Goal: Transaction & Acquisition: Register for event/course

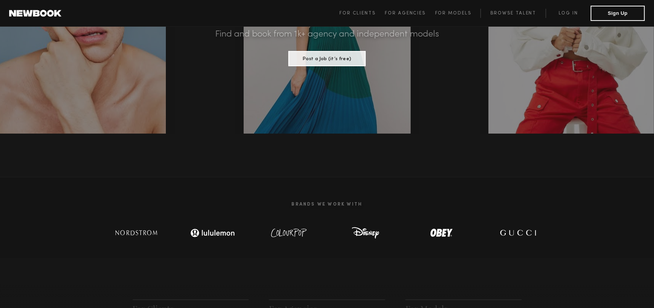
scroll to position [229, 0]
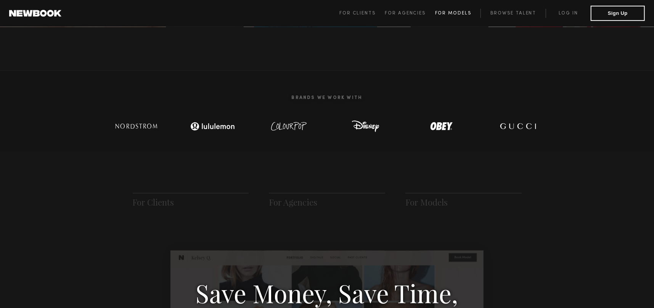
click at [445, 17] on link "For Models" at bounding box center [458, 13] width 46 height 9
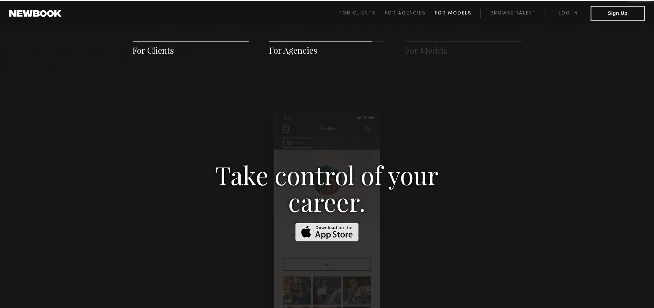
scroll to position [1097, 0]
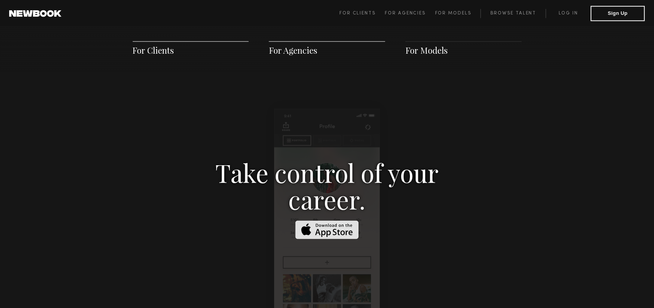
click at [152, 46] on span "For Clients" at bounding box center [154, 50] width 42 height 11
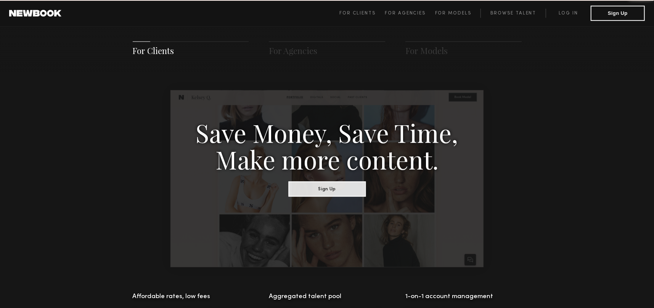
scroll to position [380, 0]
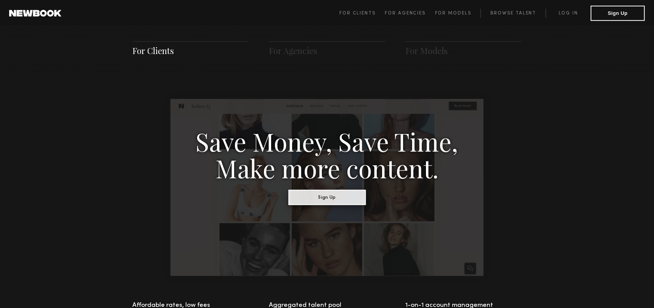
click at [323, 201] on button "Sign Up" at bounding box center [326, 197] width 77 height 15
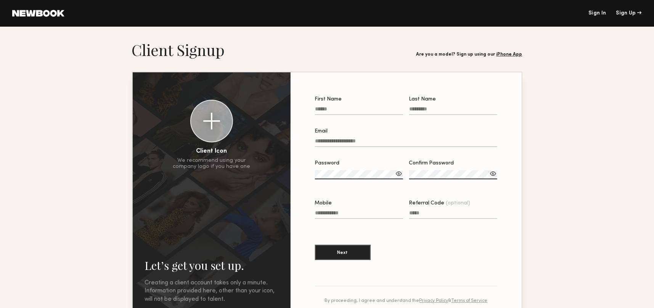
click at [339, 110] on input "First Name" at bounding box center [359, 110] width 88 height 9
type input "****"
type input "***"
type input "**********"
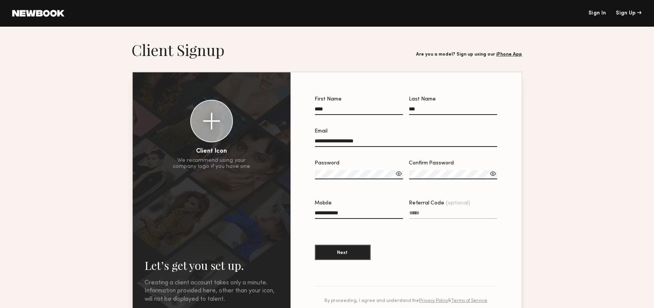
click at [353, 172] on label "Password" at bounding box center [359, 174] width 88 height 26
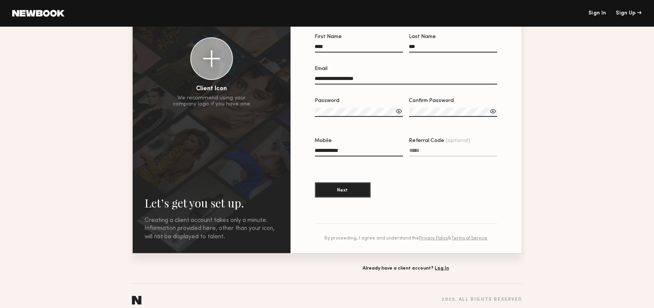
scroll to position [75, 0]
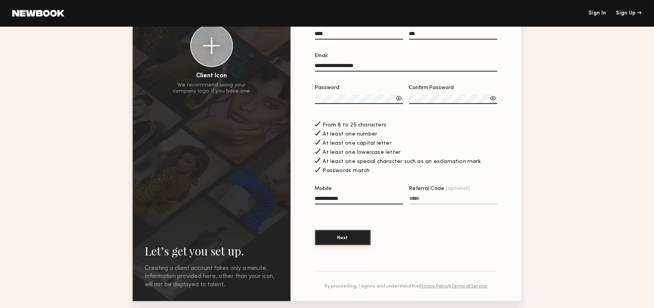
click at [350, 239] on button "Next" at bounding box center [343, 237] width 56 height 15
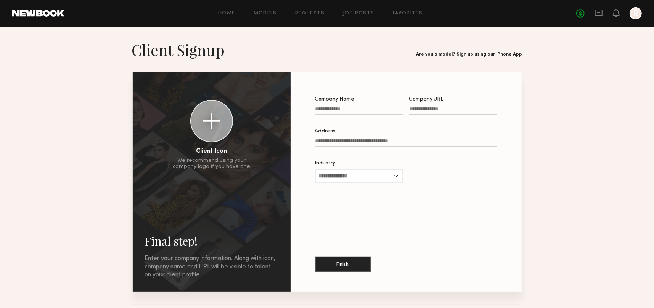
click at [350, 109] on input "Company Name" at bounding box center [359, 110] width 88 height 9
type input "*******"
click at [337, 144] on input "Address" at bounding box center [406, 142] width 182 height 9
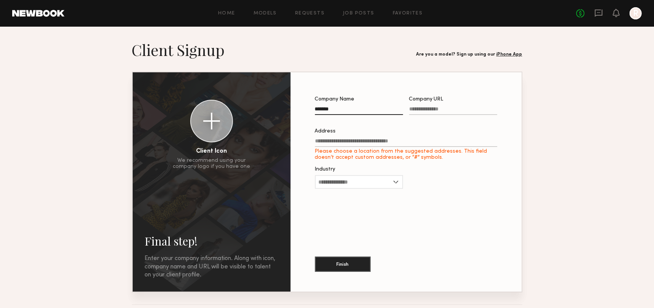
click at [315, 144] on input "Address Please choose a location from the suggested addresses. This field doesn…" at bounding box center [406, 142] width 182 height 9
click at [422, 110] on input "Company URL" at bounding box center [453, 110] width 88 height 9
paste input "**********"
type input "**********"
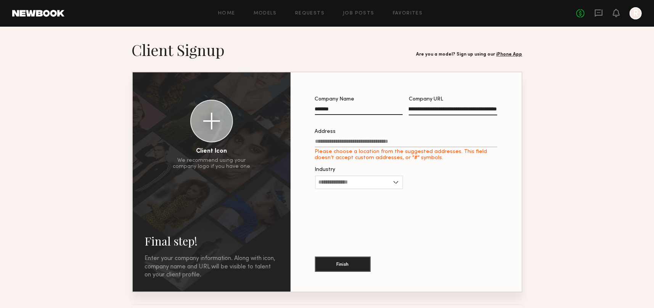
click at [337, 145] on input "Address Please choose a location from the suggested addresses. This field doesn…" at bounding box center [406, 143] width 182 height 9
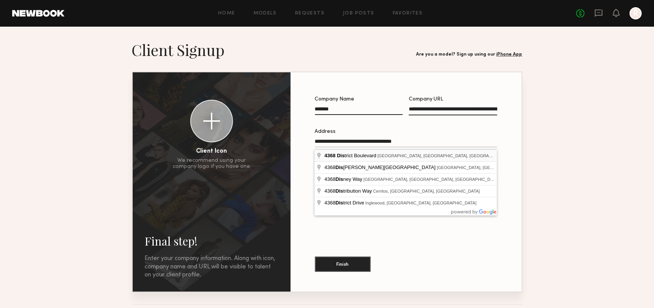
type input "**********"
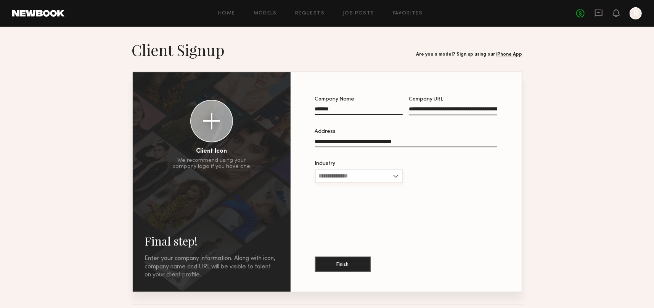
click at [338, 174] on input "Industry" at bounding box center [359, 177] width 88 height 14
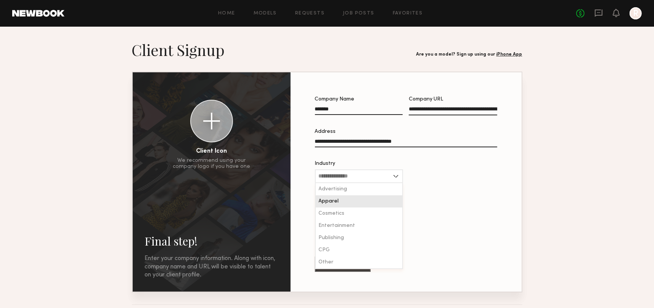
click at [337, 202] on span "Apparel" at bounding box center [329, 201] width 20 height 5
type input "*******"
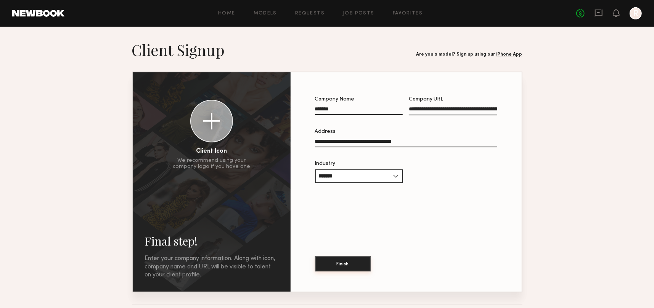
click at [333, 268] on button "Finish" at bounding box center [343, 264] width 56 height 15
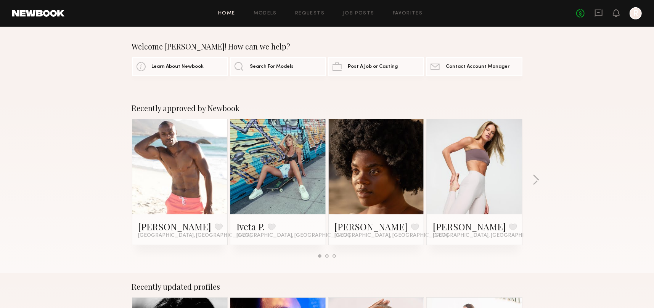
click at [483, 189] on link at bounding box center [474, 166] width 47 height 95
click at [530, 177] on div "Recently approved by Newbook Matthew R. Favorite Los Angeles, CA Iveta P. Favor…" at bounding box center [327, 184] width 654 height 179
click at [532, 178] on button "button" at bounding box center [535, 181] width 7 height 13
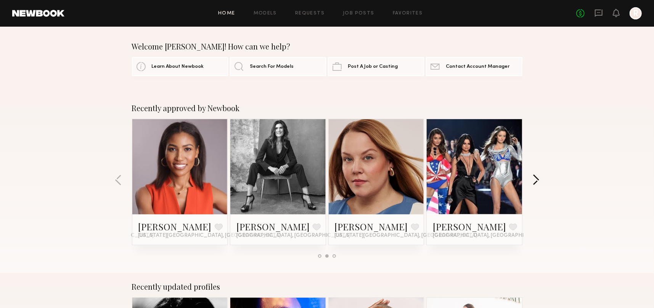
click at [532, 178] on button "button" at bounding box center [535, 181] width 7 height 13
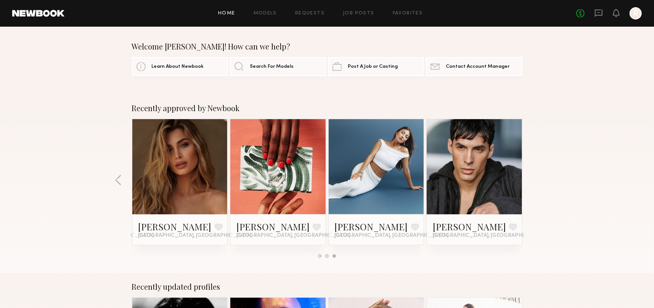
click at [532, 178] on div "Recently approved by Newbook Matthew R. Favorite Los Angeles, CA Iveta P. Favor…" at bounding box center [327, 184] width 654 height 179
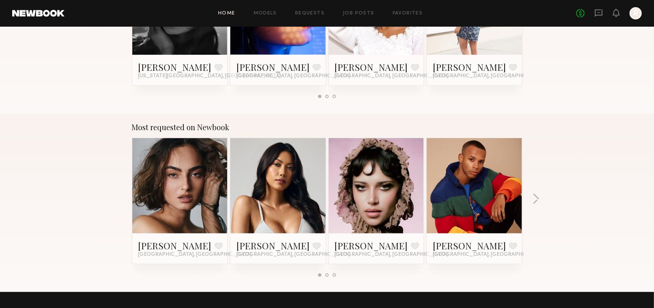
scroll to position [343, 0]
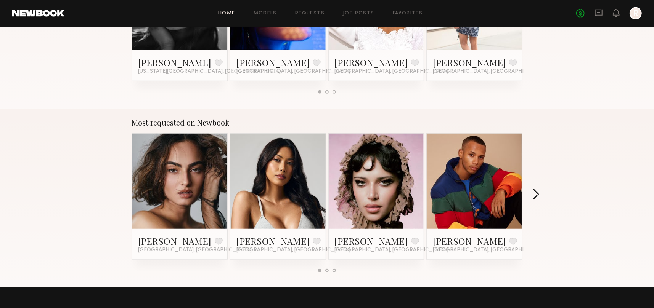
click at [538, 192] on button "button" at bounding box center [535, 195] width 7 height 13
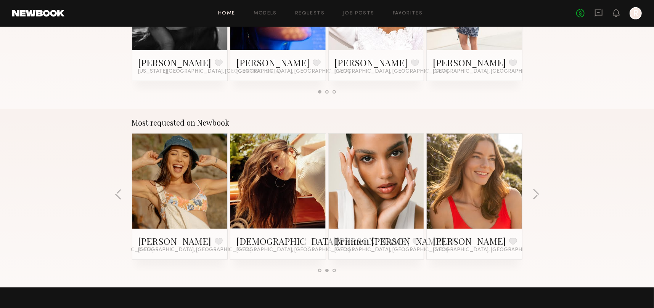
click at [506, 195] on div at bounding box center [474, 181] width 95 height 95
click at [490, 194] on link at bounding box center [474, 181] width 47 height 95
click at [537, 191] on button "button" at bounding box center [535, 195] width 7 height 13
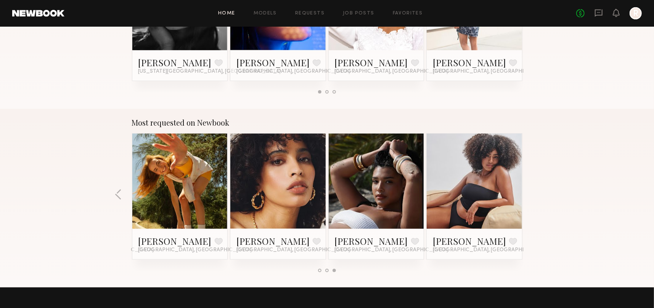
scroll to position [229, 0]
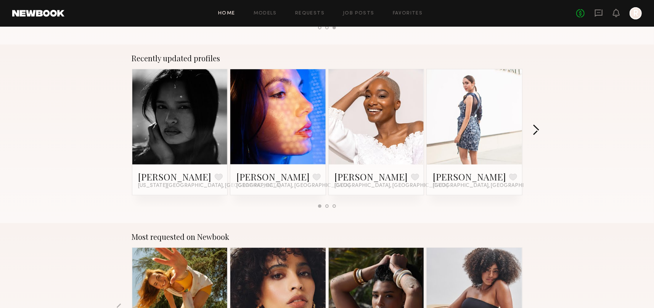
click at [533, 127] on button "button" at bounding box center [535, 131] width 7 height 13
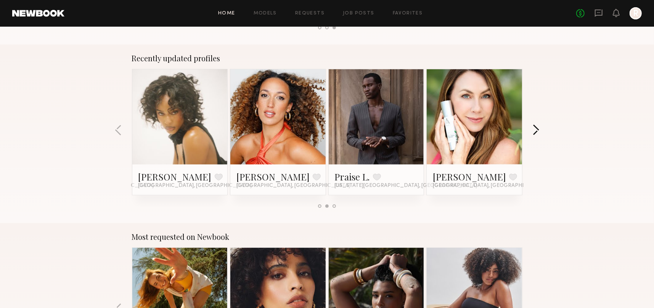
click at [533, 127] on button "button" at bounding box center [535, 131] width 7 height 13
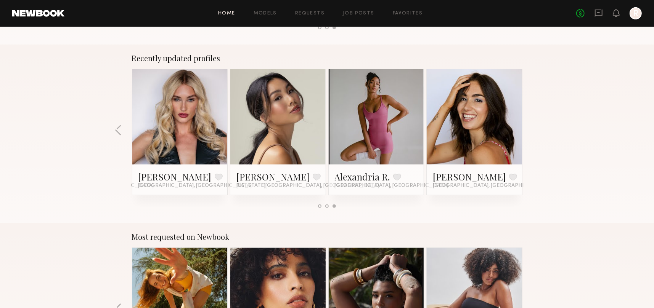
click at [533, 127] on div "Recently updated profiles Nikki K. Favorite New York City, NY Olivia H. Favorit…" at bounding box center [327, 134] width 654 height 179
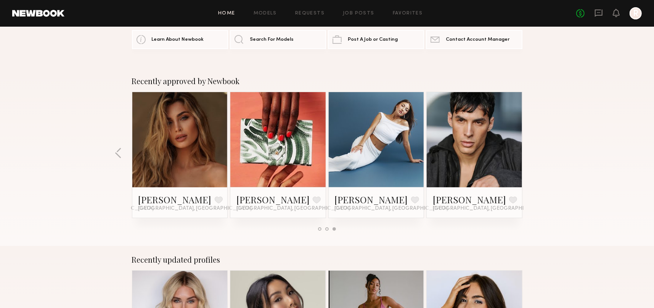
scroll to position [0, 0]
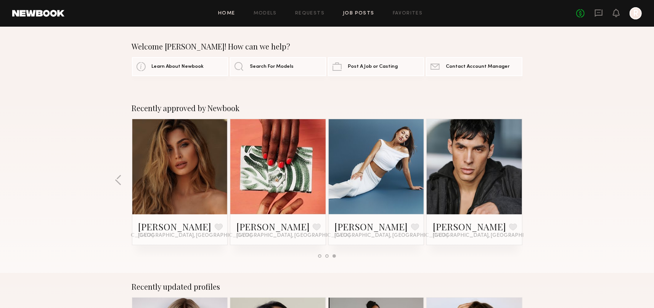
click at [356, 11] on link "Job Posts" at bounding box center [359, 13] width 32 height 5
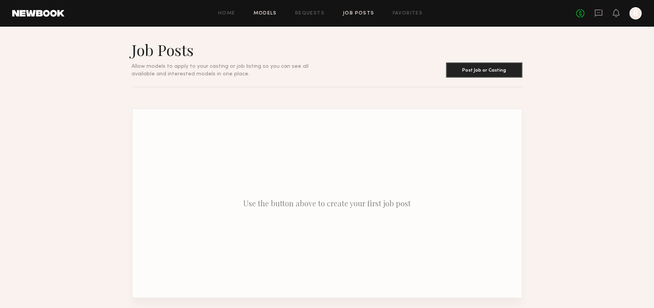
click at [277, 15] on link "Models" at bounding box center [265, 13] width 23 height 5
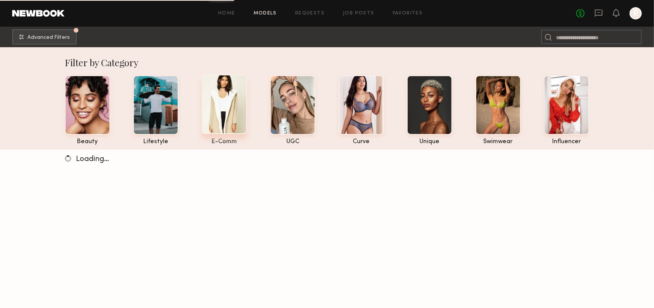
click at [233, 108] on div at bounding box center [224, 104] width 45 height 59
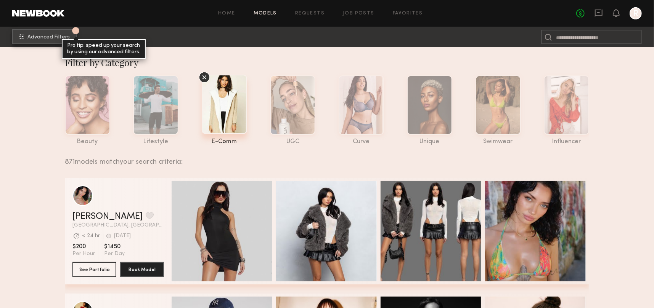
click at [59, 35] on span "Advanced Filters" at bounding box center [48, 37] width 42 height 5
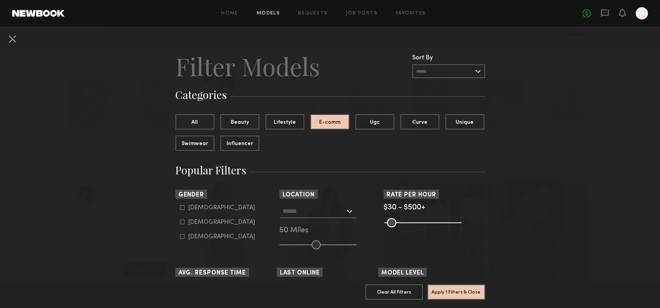
click at [182, 222] on label "Female" at bounding box center [217, 222] width 75 height 5
type input "**"
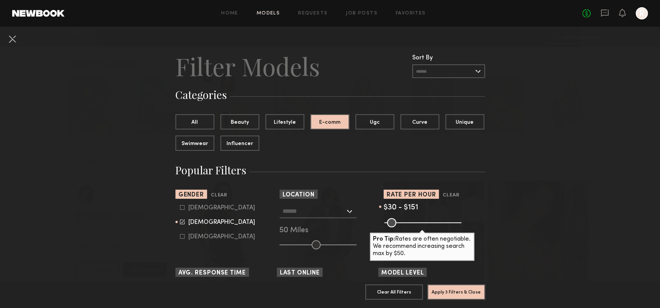
drag, startPoint x: 451, startPoint y: 221, endPoint x: 403, endPoint y: 225, distance: 47.8
type input "***"
click at [403, 225] on input "range" at bounding box center [422, 222] width 77 height 9
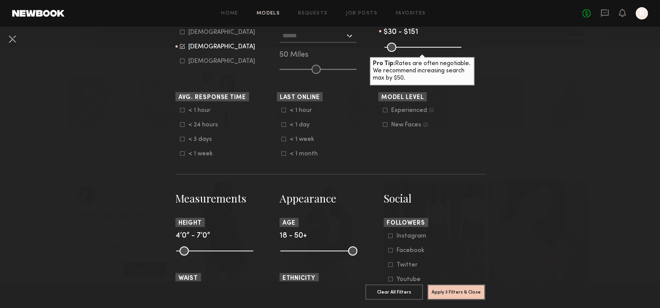
scroll to position [229, 0]
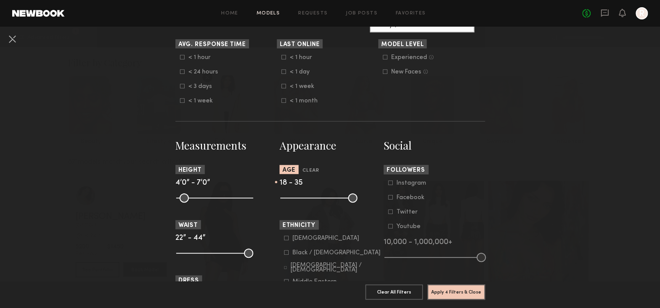
drag, startPoint x: 352, startPoint y: 197, endPoint x: 317, endPoint y: 199, distance: 35.5
type input "**"
click at [317, 199] on input "range" at bounding box center [318, 198] width 77 height 9
drag, startPoint x: 243, startPoint y: 198, endPoint x: 216, endPoint y: 200, distance: 26.8
type input "**"
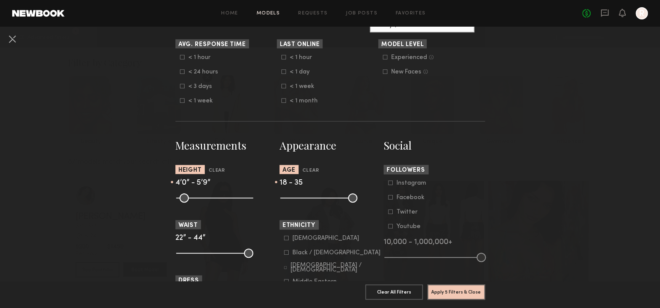
click at [216, 200] on input "range" at bounding box center [214, 198] width 77 height 9
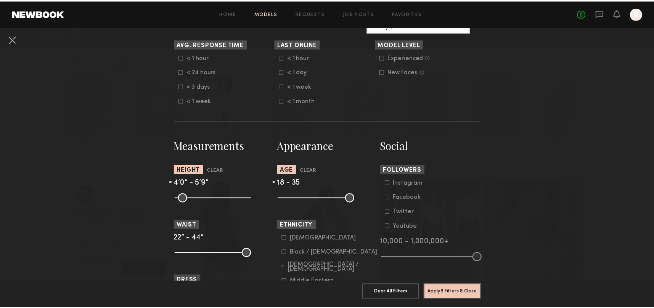
scroll to position [457, 0]
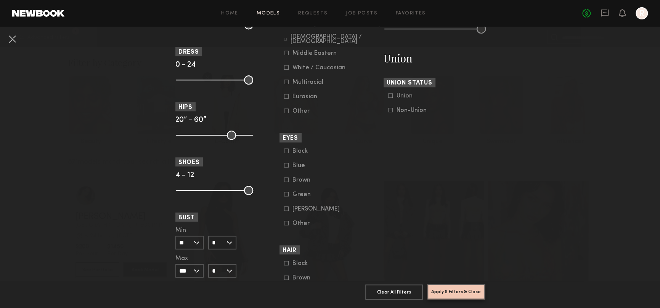
click at [457, 287] on button "Apply 5 Filters & Close" at bounding box center [456, 291] width 58 height 15
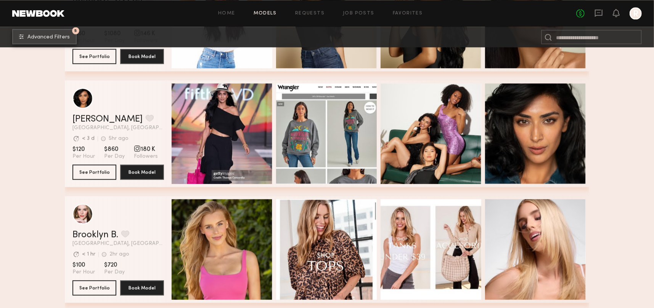
scroll to position [1487, 0]
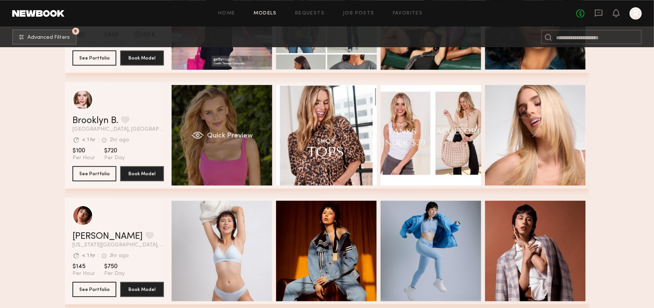
click at [207, 138] on div "Quick Preview" at bounding box center [222, 135] width 101 height 101
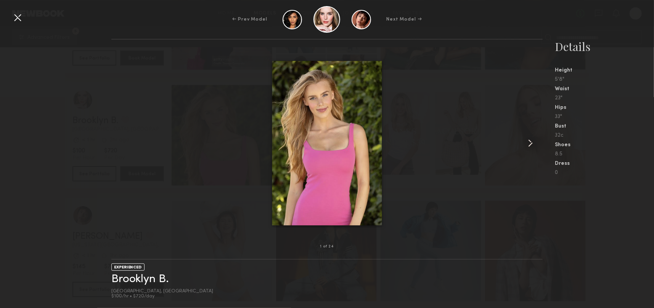
click at [532, 144] on common-icon at bounding box center [530, 143] width 12 height 12
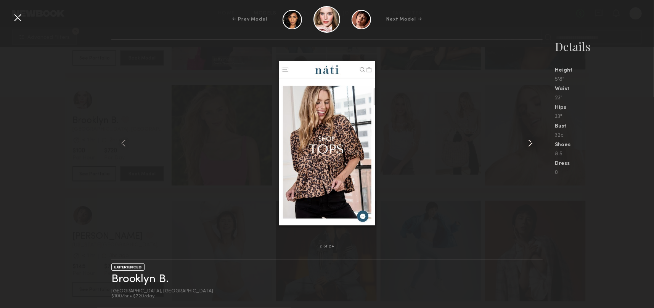
click at [532, 144] on common-icon at bounding box center [530, 143] width 12 height 12
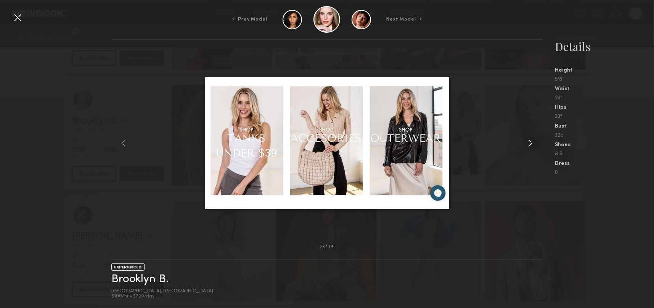
click at [532, 144] on common-icon at bounding box center [530, 143] width 12 height 12
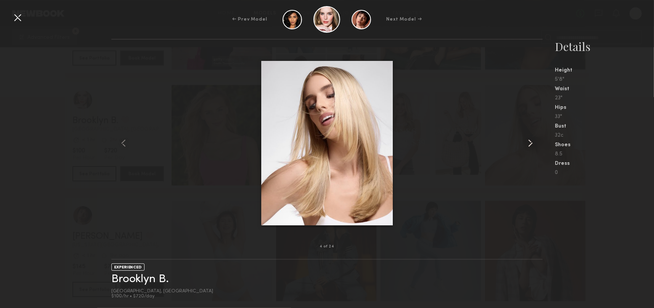
click at [532, 144] on common-icon at bounding box center [530, 143] width 12 height 12
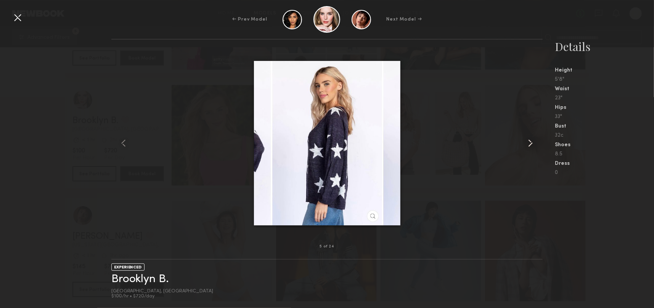
click at [532, 144] on common-icon at bounding box center [530, 143] width 12 height 12
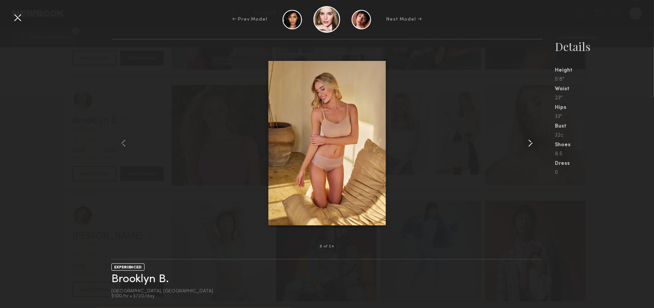
click at [532, 144] on common-icon at bounding box center [530, 143] width 12 height 12
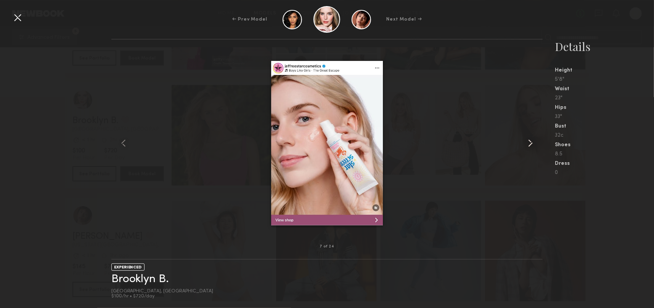
click at [532, 144] on common-icon at bounding box center [530, 143] width 12 height 12
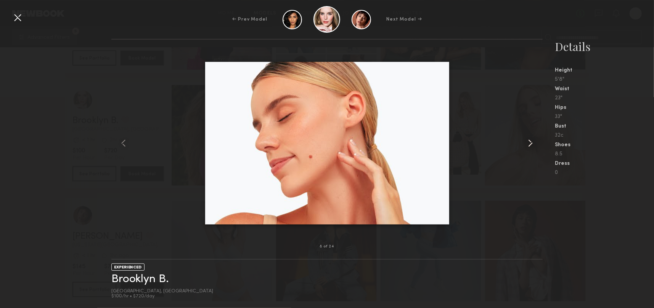
click at [532, 144] on common-icon at bounding box center [530, 143] width 12 height 12
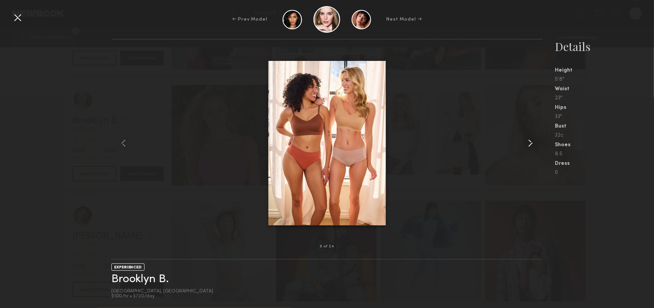
click at [532, 144] on common-icon at bounding box center [530, 143] width 12 height 12
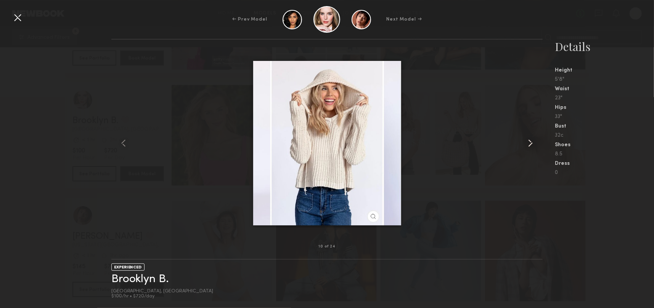
click at [532, 144] on common-icon at bounding box center [530, 143] width 12 height 12
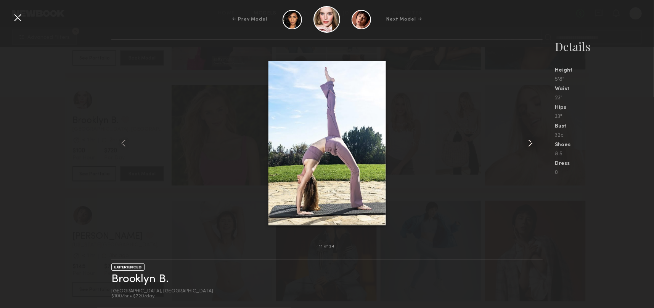
click at [532, 144] on common-icon at bounding box center [530, 143] width 12 height 12
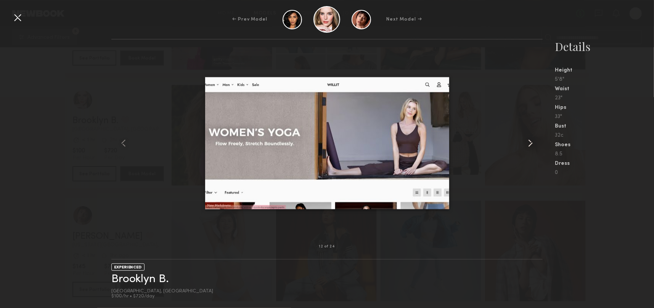
click at [532, 144] on common-icon at bounding box center [530, 143] width 12 height 12
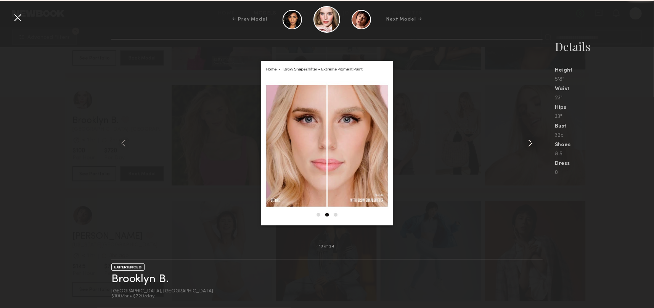
click at [532, 144] on common-icon at bounding box center [530, 143] width 12 height 12
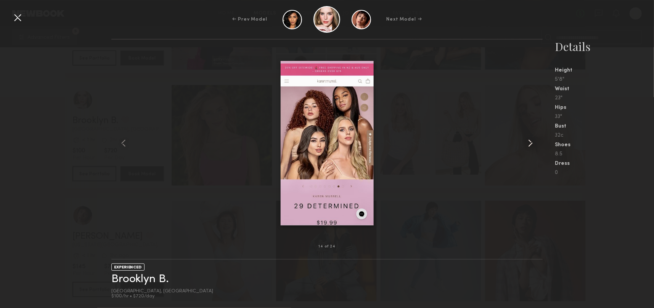
click at [532, 144] on common-icon at bounding box center [530, 143] width 12 height 12
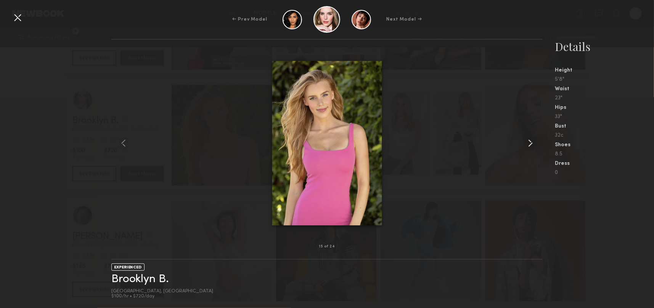
click at [532, 144] on common-icon at bounding box center [530, 143] width 12 height 12
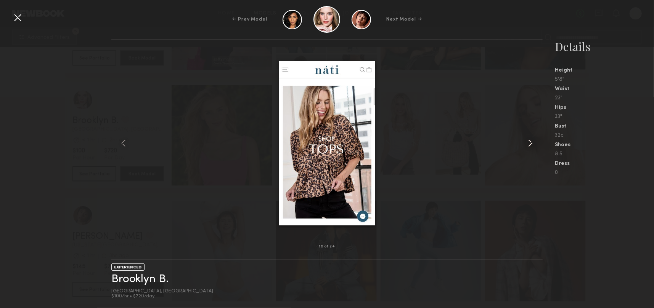
click at [532, 144] on common-icon at bounding box center [530, 143] width 12 height 12
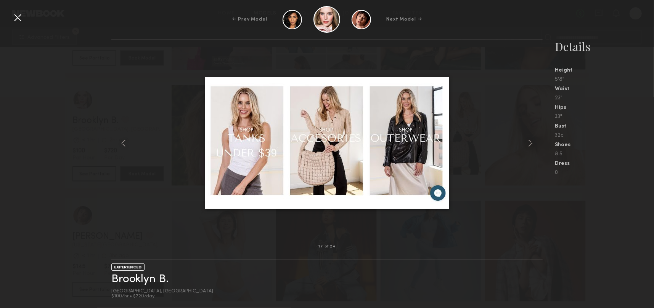
click at [14, 13] on div at bounding box center [17, 17] width 12 height 12
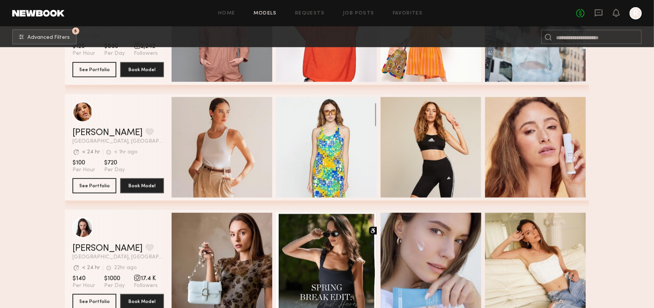
scroll to position [2630, 0]
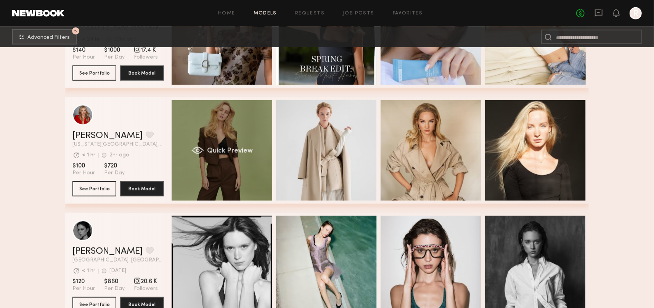
click at [197, 146] on div "Quick Preview" at bounding box center [222, 150] width 101 height 101
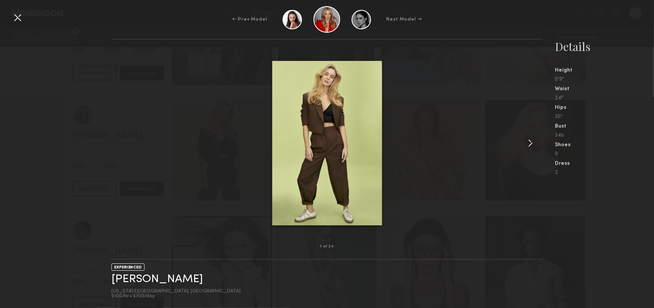
click at [531, 143] on common-icon at bounding box center [530, 143] width 12 height 12
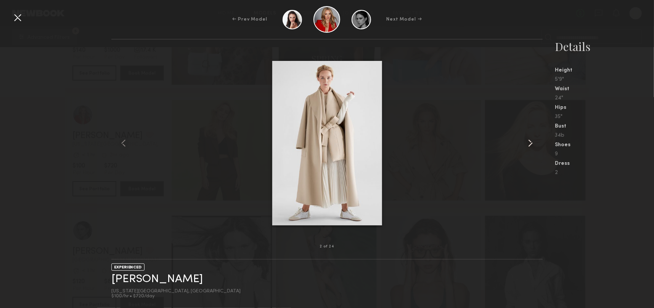
click at [531, 143] on common-icon at bounding box center [530, 143] width 12 height 12
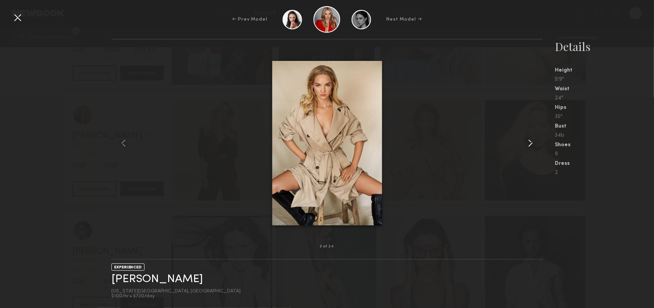
click at [531, 143] on common-icon at bounding box center [530, 143] width 12 height 12
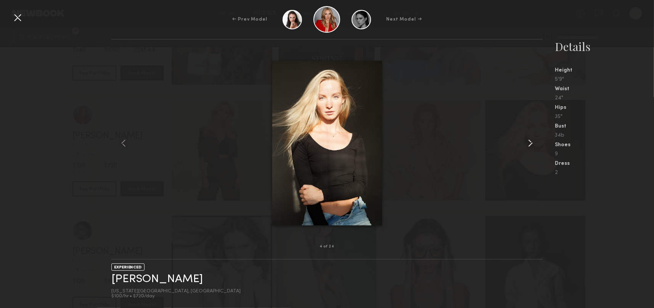
click at [531, 143] on common-icon at bounding box center [530, 143] width 12 height 12
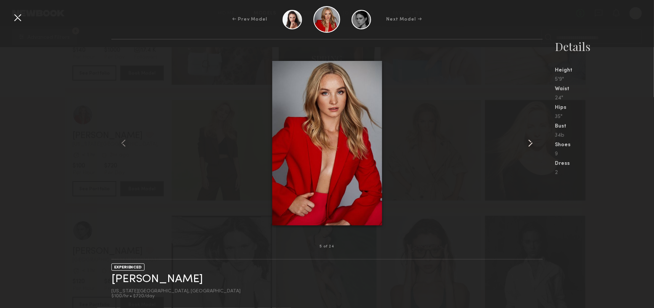
click at [531, 143] on common-icon at bounding box center [530, 143] width 12 height 12
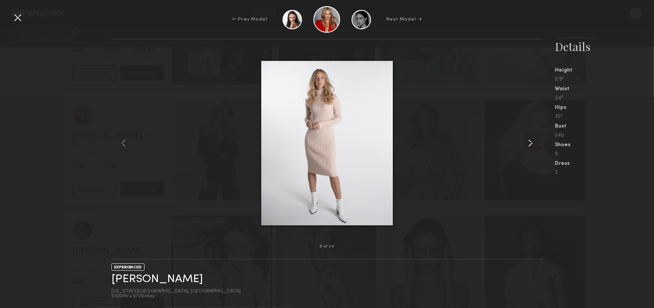
click at [531, 143] on common-icon at bounding box center [530, 143] width 12 height 12
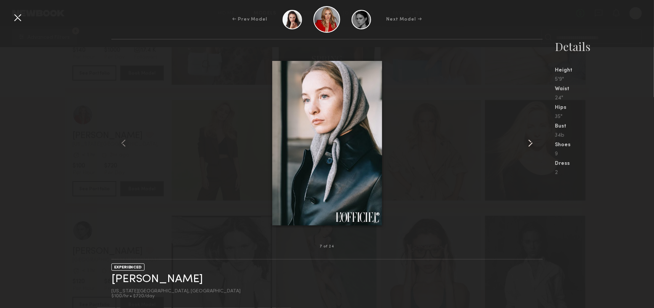
click at [531, 143] on common-icon at bounding box center [530, 143] width 12 height 12
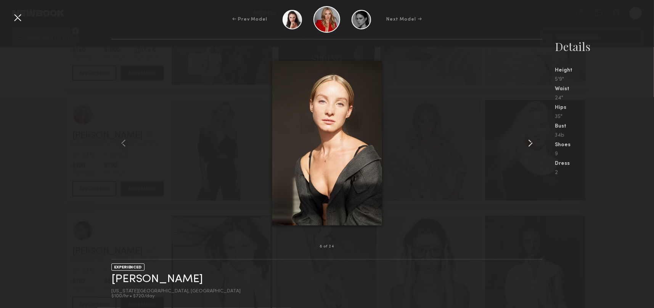
click at [531, 143] on common-icon at bounding box center [530, 143] width 12 height 12
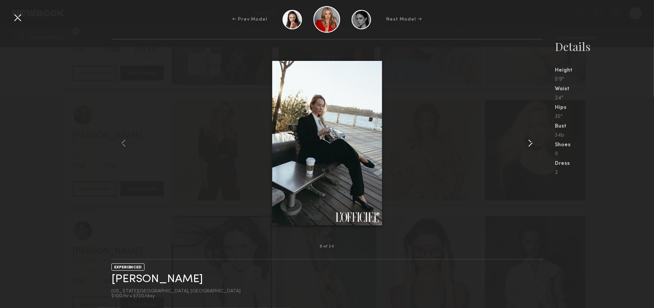
click at [531, 143] on common-icon at bounding box center [530, 143] width 12 height 12
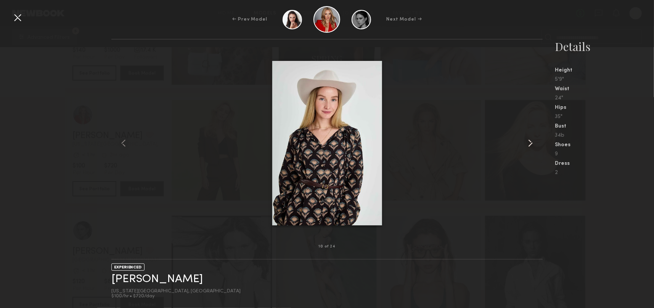
click at [531, 143] on common-icon at bounding box center [530, 143] width 12 height 12
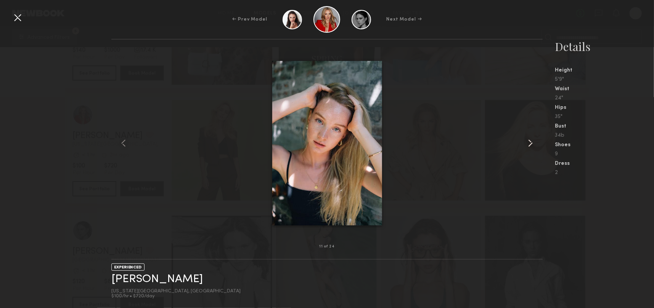
click at [531, 143] on common-icon at bounding box center [530, 143] width 12 height 12
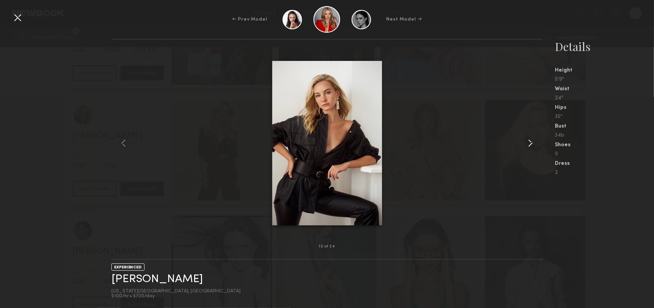
click at [531, 143] on common-icon at bounding box center [530, 143] width 12 height 12
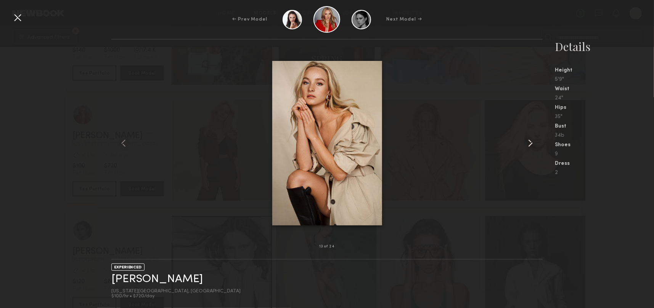
click at [531, 143] on common-icon at bounding box center [530, 143] width 12 height 12
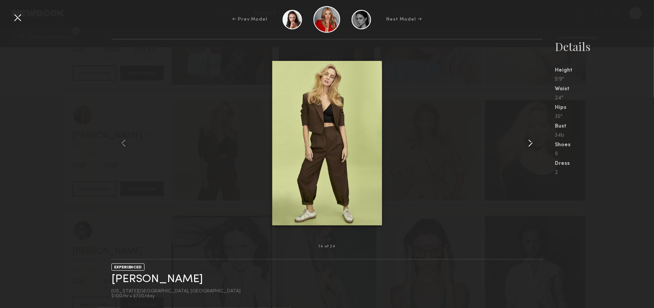
click at [531, 143] on common-icon at bounding box center [530, 143] width 12 height 12
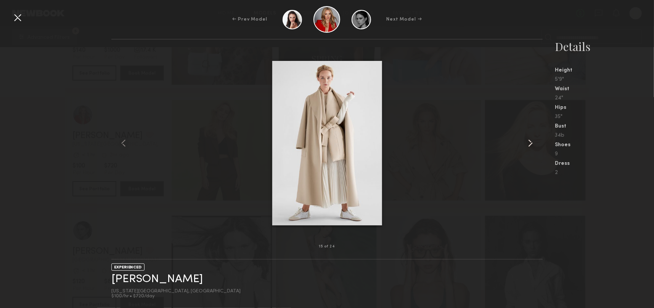
click at [531, 143] on common-icon at bounding box center [530, 143] width 12 height 12
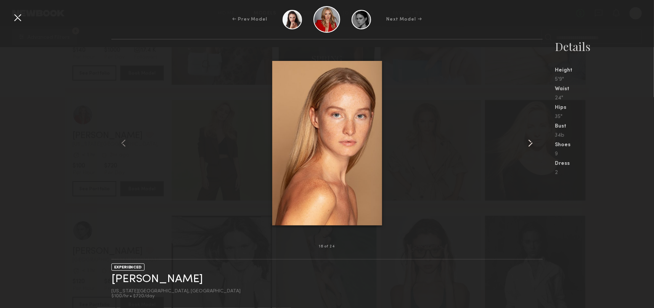
click at [531, 143] on common-icon at bounding box center [530, 143] width 12 height 12
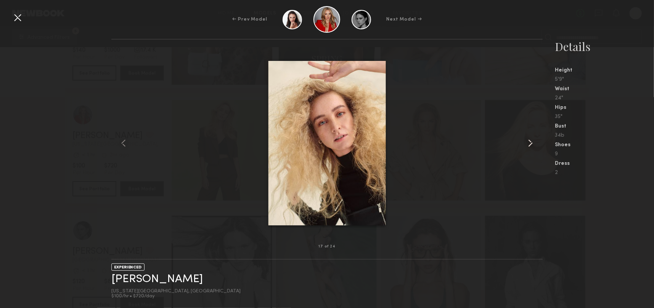
click at [531, 143] on common-icon at bounding box center [530, 143] width 12 height 12
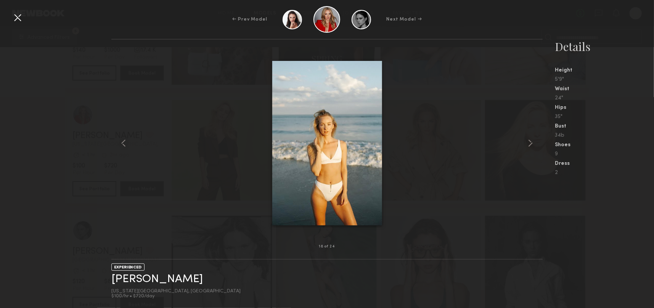
click at [14, 16] on div at bounding box center [17, 17] width 12 height 12
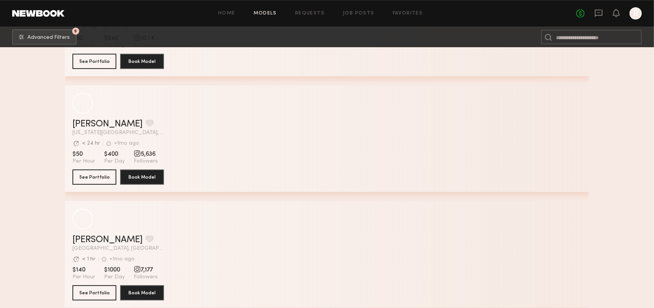
scroll to position [10066, 0]
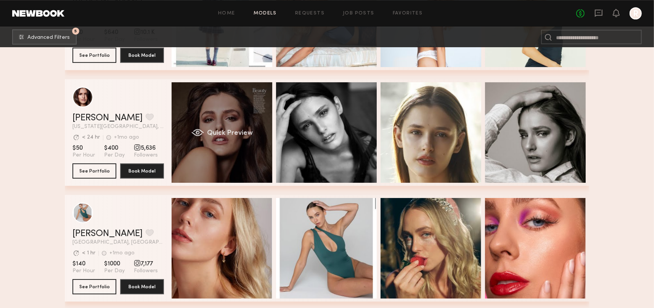
click at [197, 123] on div "Quick Preview" at bounding box center [222, 132] width 101 height 101
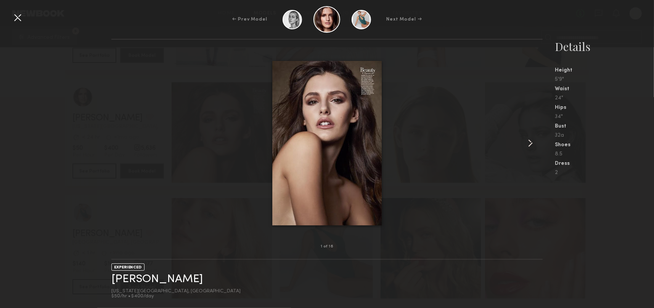
click at [534, 142] on common-icon at bounding box center [530, 143] width 12 height 12
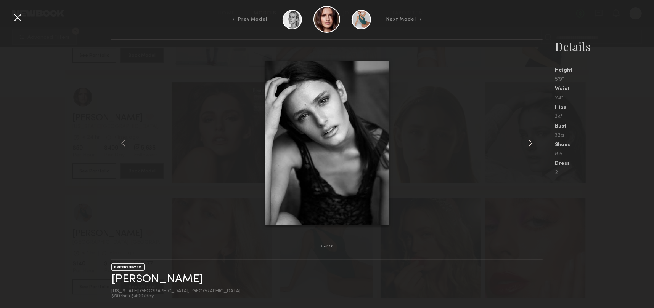
click at [535, 141] on common-icon at bounding box center [530, 143] width 12 height 12
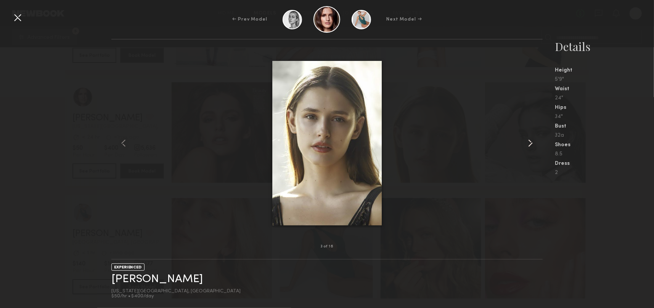
click at [535, 141] on common-icon at bounding box center [530, 143] width 12 height 12
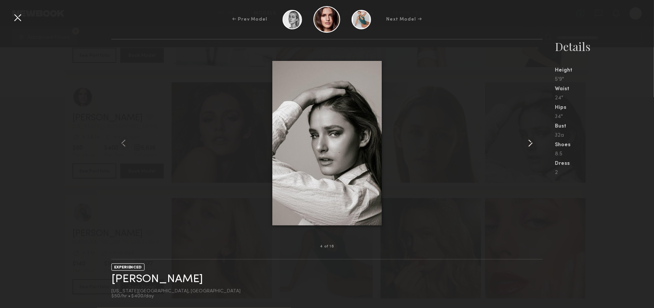
click at [535, 141] on common-icon at bounding box center [530, 143] width 12 height 12
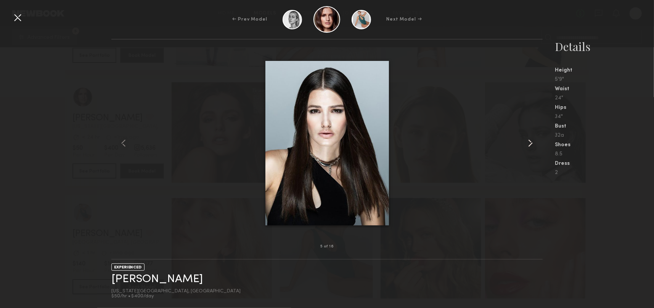
click at [535, 141] on common-icon at bounding box center [530, 143] width 12 height 12
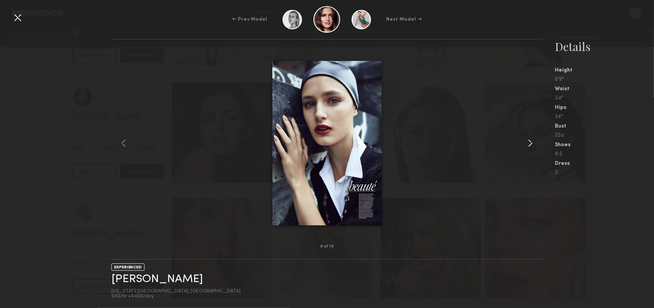
click at [535, 141] on common-icon at bounding box center [530, 143] width 12 height 12
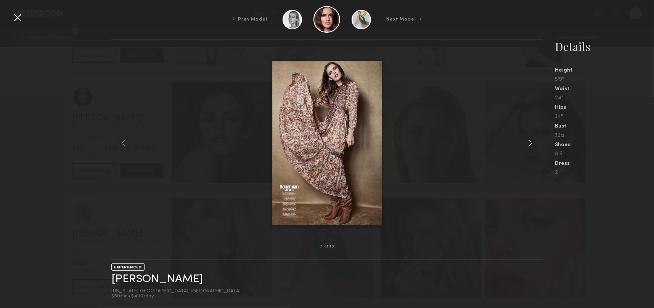
click at [535, 141] on common-icon at bounding box center [530, 143] width 12 height 12
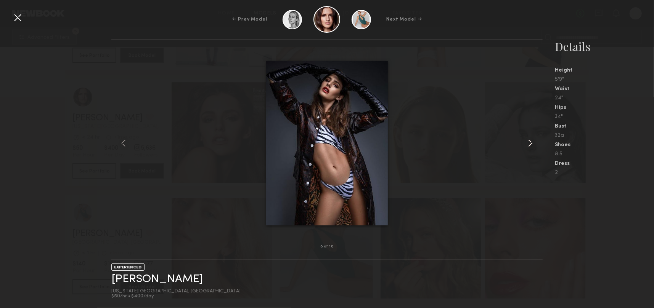
click at [535, 141] on common-icon at bounding box center [530, 143] width 12 height 12
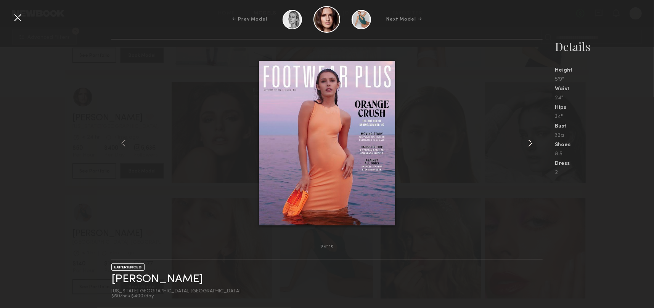
click at [535, 141] on common-icon at bounding box center [530, 143] width 12 height 12
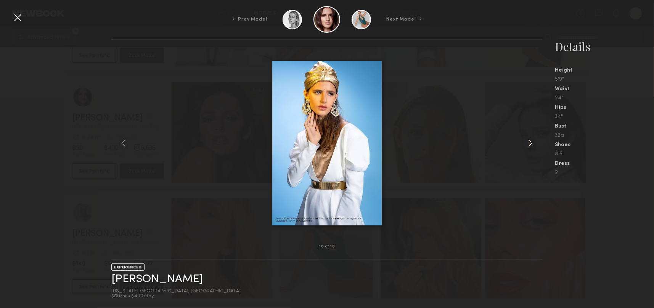
click at [535, 141] on common-icon at bounding box center [530, 143] width 12 height 12
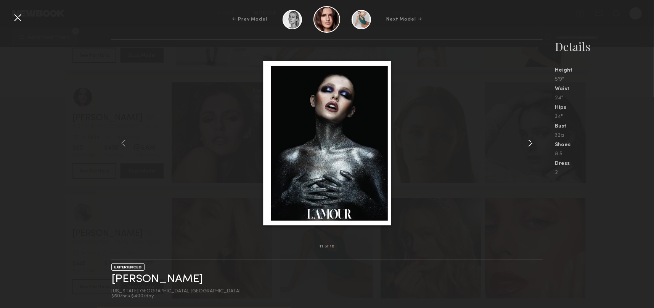
click at [535, 141] on common-icon at bounding box center [530, 143] width 12 height 12
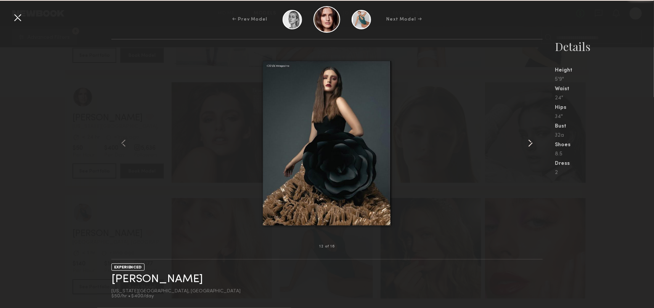
click at [535, 141] on common-icon at bounding box center [530, 143] width 12 height 12
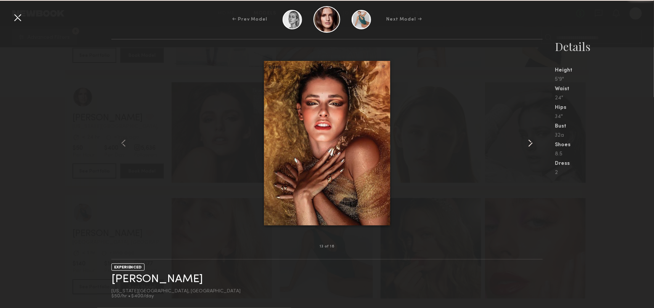
click at [535, 141] on common-icon at bounding box center [530, 143] width 12 height 12
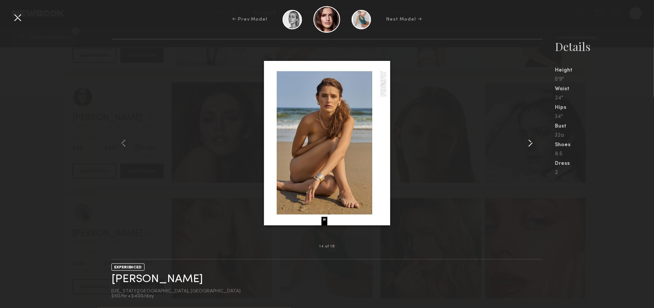
click at [535, 141] on common-icon at bounding box center [530, 143] width 12 height 12
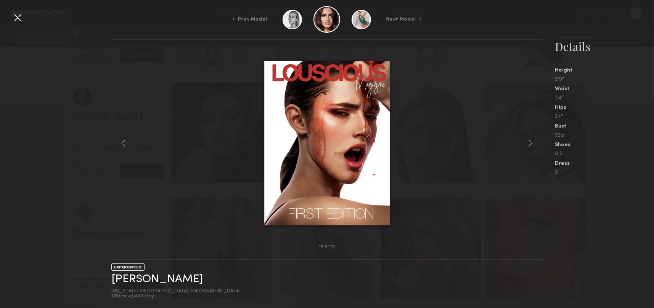
click at [13, 16] on div at bounding box center [17, 17] width 12 height 12
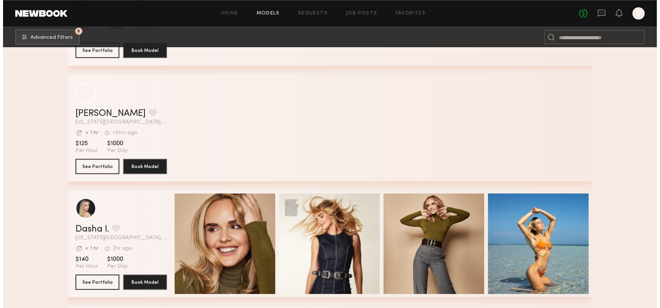
scroll to position [9379, 0]
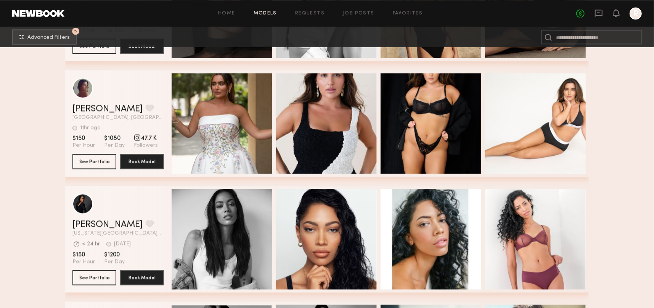
click at [62, 26] on header "Home Models Requests Job Posts Favorites Sign Out No fees up to $5,000 R" at bounding box center [327, 13] width 654 height 27
click at [64, 31] on button "5 Advanced Filters" at bounding box center [44, 36] width 64 height 15
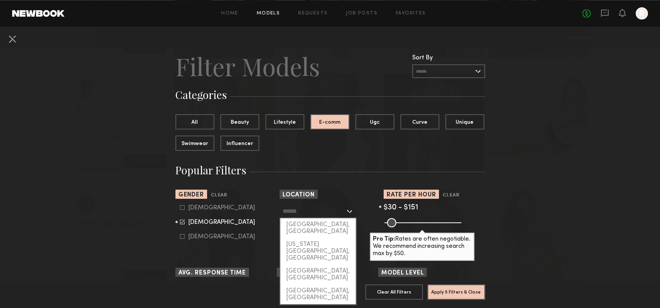
click at [329, 215] on input "text" at bounding box center [313, 211] width 63 height 13
click at [328, 228] on div "[GEOGRAPHIC_DATA], [GEOGRAPHIC_DATA]" at bounding box center [317, 228] width 75 height 20
type input "**********"
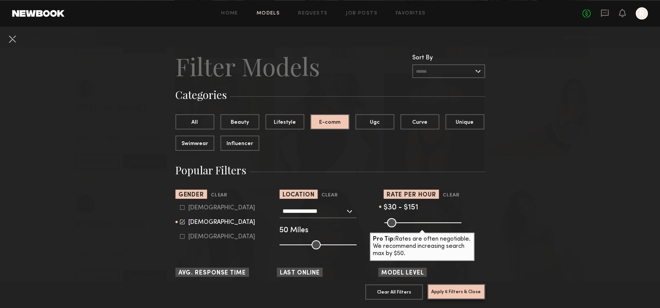
click at [465, 287] on button "Apply 6 Filters & Close" at bounding box center [456, 291] width 58 height 15
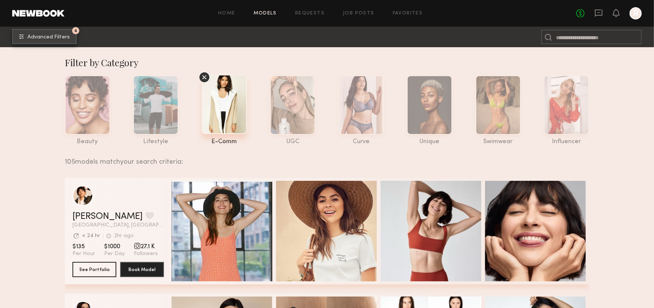
click at [42, 35] on span "Advanced Filters" at bounding box center [48, 37] width 42 height 5
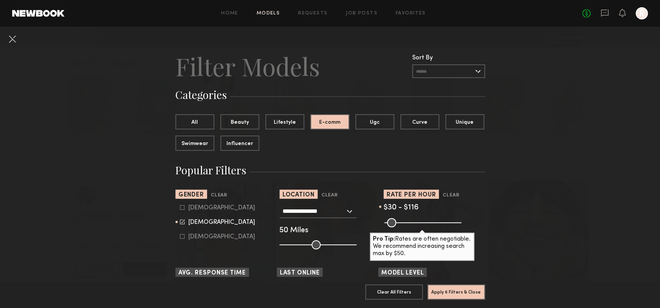
type input "***"
click at [398, 226] on input "range" at bounding box center [422, 222] width 77 height 9
click at [441, 286] on button "Apply 6 Filters & Close" at bounding box center [456, 291] width 58 height 15
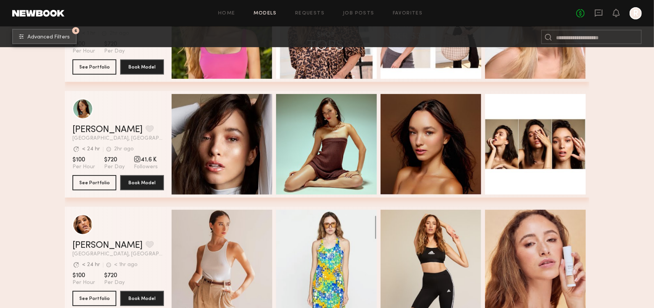
scroll to position [343, 0]
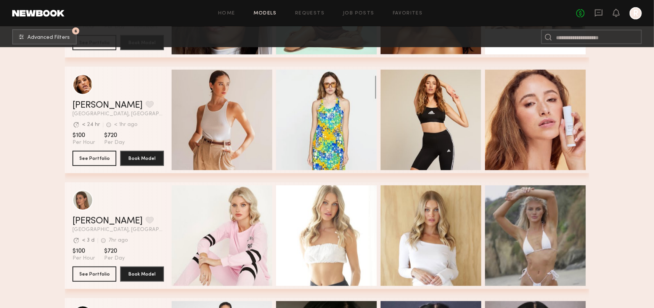
click at [257, 235] on div "Quick Preview" at bounding box center [222, 236] width 101 height 101
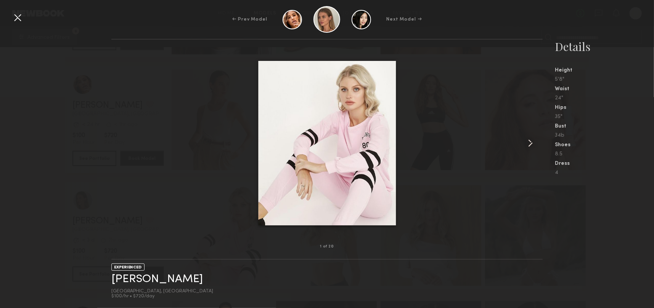
click at [530, 140] on common-icon at bounding box center [530, 143] width 12 height 12
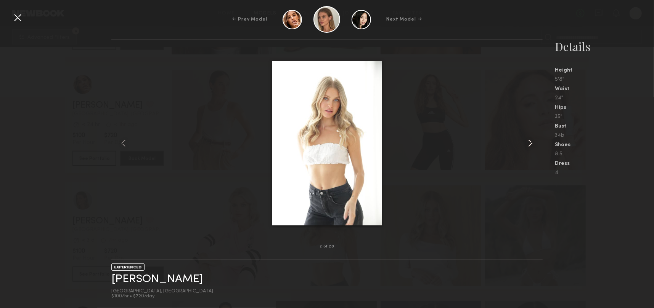
click at [530, 140] on common-icon at bounding box center [530, 143] width 12 height 12
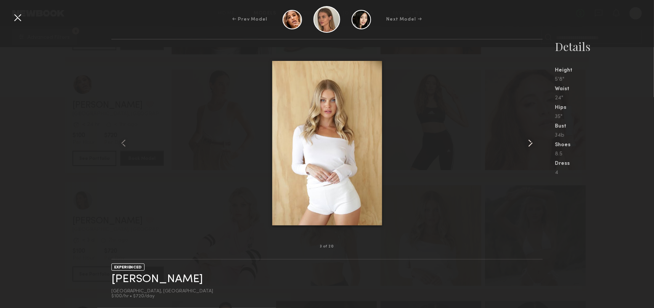
click at [530, 140] on common-icon at bounding box center [530, 143] width 12 height 12
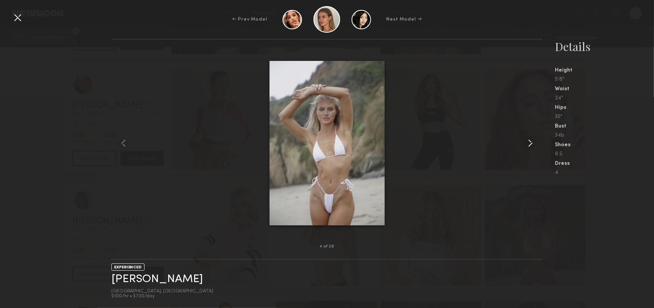
click at [530, 140] on common-icon at bounding box center [530, 143] width 12 height 12
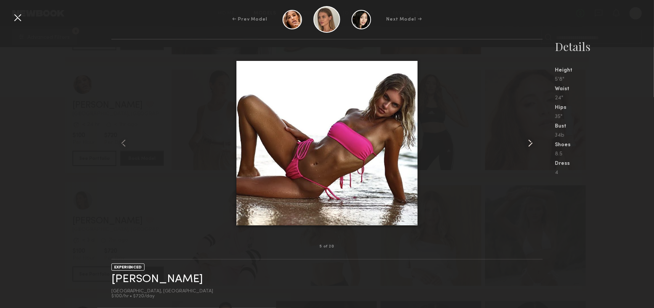
click at [530, 140] on common-icon at bounding box center [530, 143] width 12 height 12
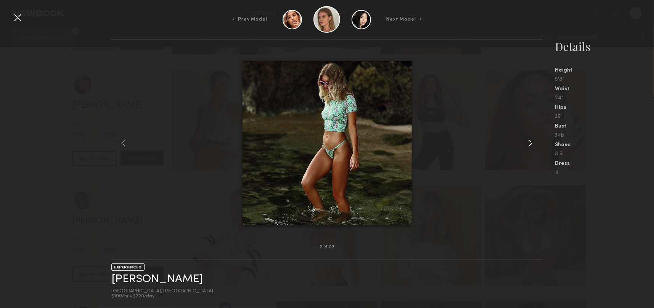
click at [530, 140] on common-icon at bounding box center [530, 143] width 12 height 12
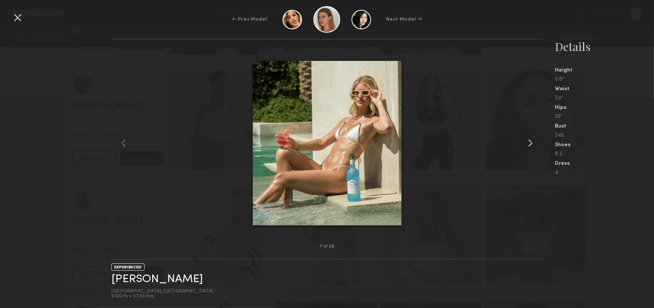
click at [530, 140] on common-icon at bounding box center [530, 143] width 12 height 12
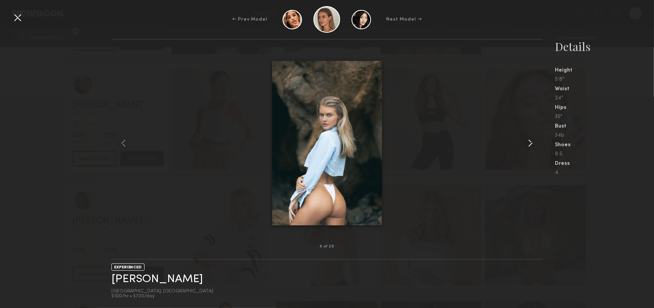
click at [530, 140] on common-icon at bounding box center [530, 143] width 12 height 12
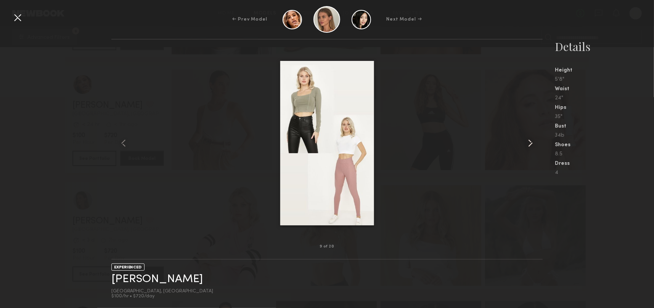
click at [530, 140] on common-icon at bounding box center [530, 143] width 12 height 12
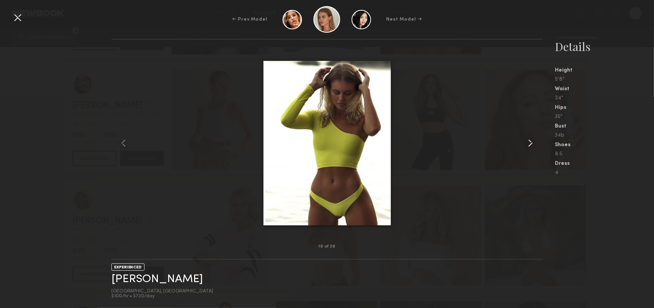
click at [530, 140] on common-icon at bounding box center [530, 143] width 12 height 12
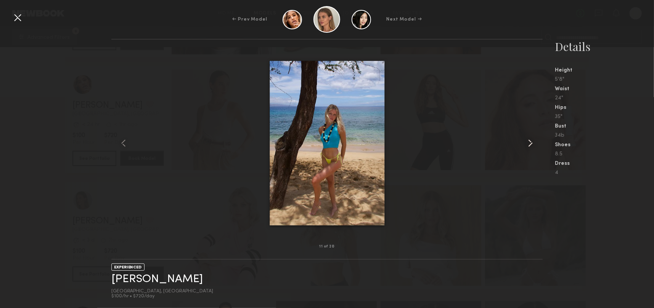
click at [530, 140] on common-icon at bounding box center [530, 143] width 12 height 12
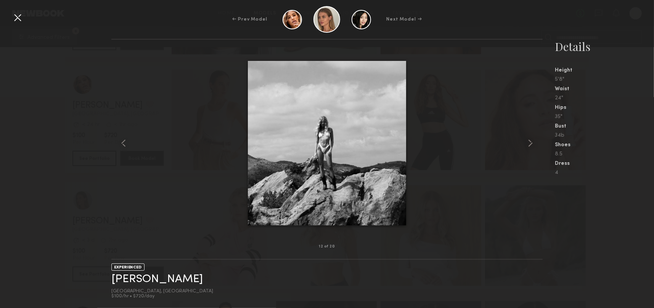
click at [7, 13] on div "← Prev Model Next Model →" at bounding box center [327, 19] width 654 height 27
click at [14, 16] on div at bounding box center [17, 17] width 12 height 12
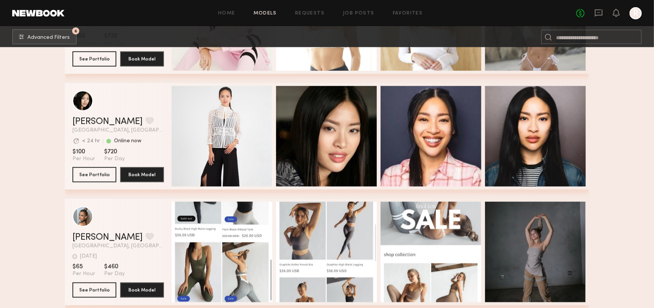
scroll to position [572, 0]
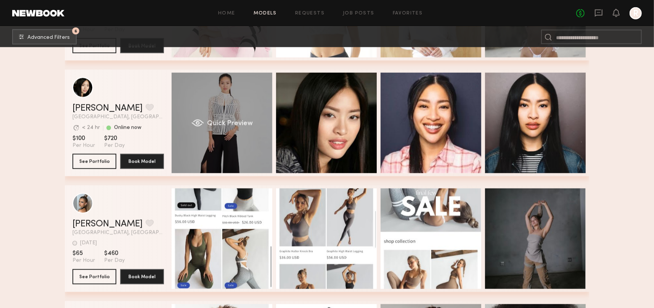
click at [243, 124] on span "Quick Preview" at bounding box center [230, 123] width 46 height 7
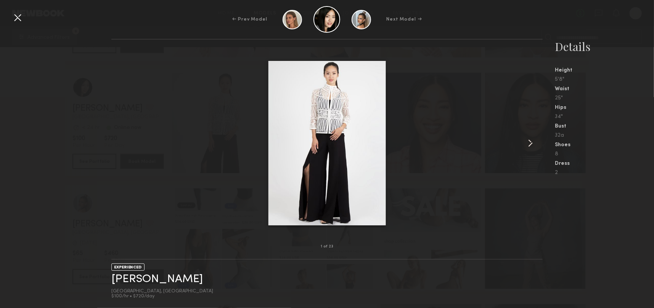
click at [532, 142] on common-icon at bounding box center [530, 143] width 12 height 12
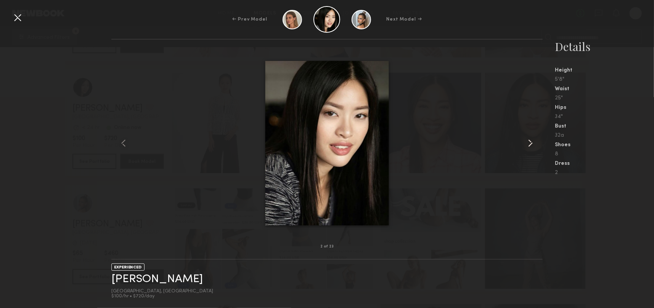
click at [532, 142] on common-icon at bounding box center [530, 143] width 12 height 12
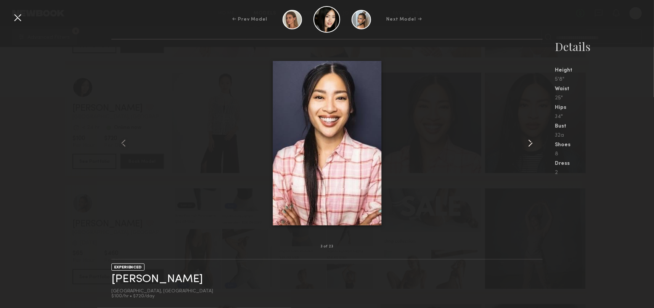
click at [532, 142] on common-icon at bounding box center [530, 143] width 12 height 12
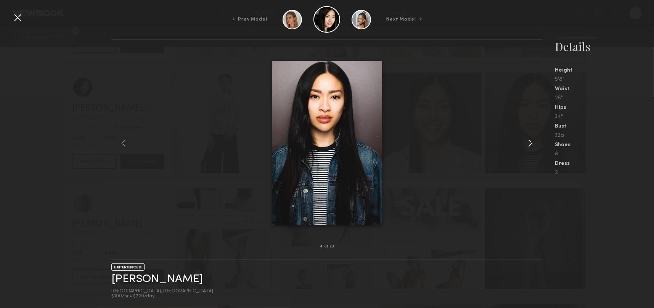
click at [532, 142] on common-icon at bounding box center [530, 143] width 12 height 12
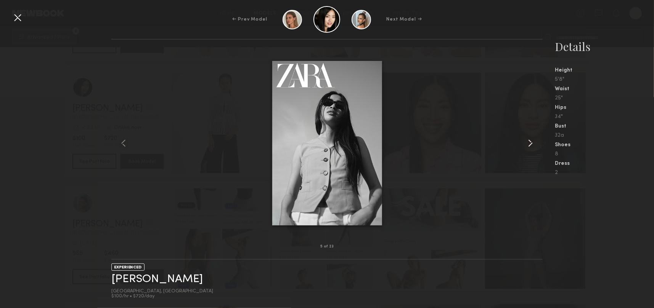
click at [532, 142] on common-icon at bounding box center [530, 143] width 12 height 12
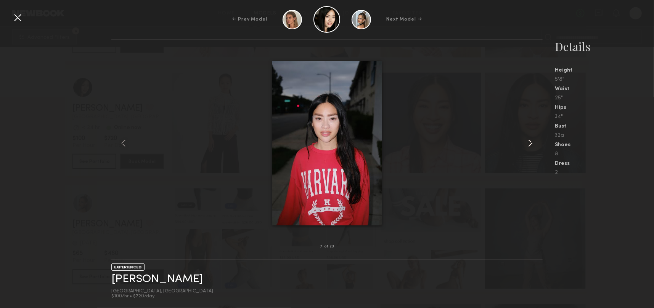
click at [532, 142] on common-icon at bounding box center [530, 143] width 12 height 12
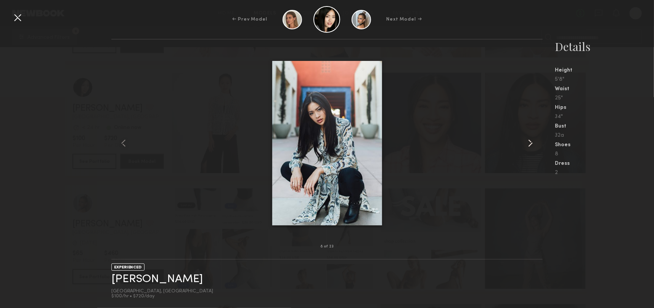
click at [532, 142] on common-icon at bounding box center [530, 143] width 12 height 12
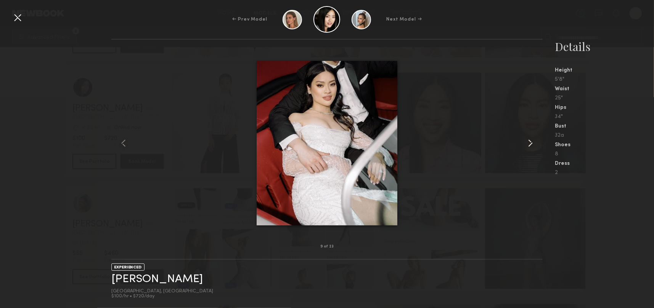
click at [532, 142] on common-icon at bounding box center [530, 143] width 12 height 12
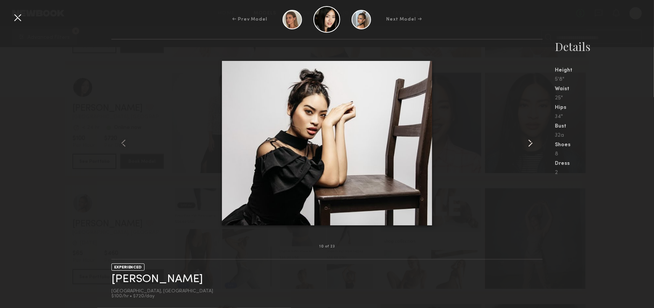
click at [532, 142] on common-icon at bounding box center [530, 143] width 12 height 12
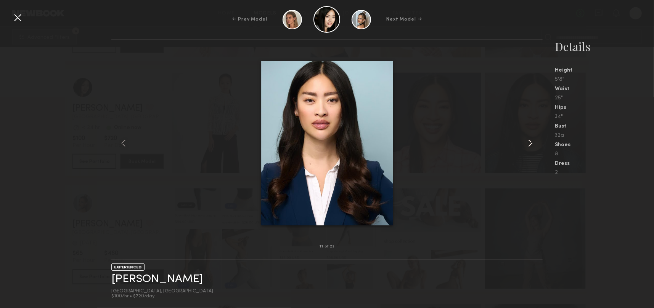
click at [530, 142] on common-icon at bounding box center [530, 143] width 12 height 12
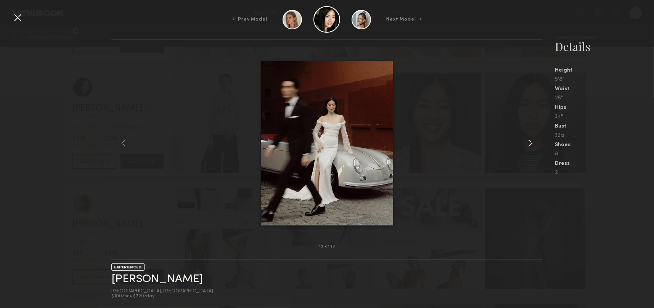
click at [530, 141] on common-icon at bounding box center [530, 143] width 12 height 12
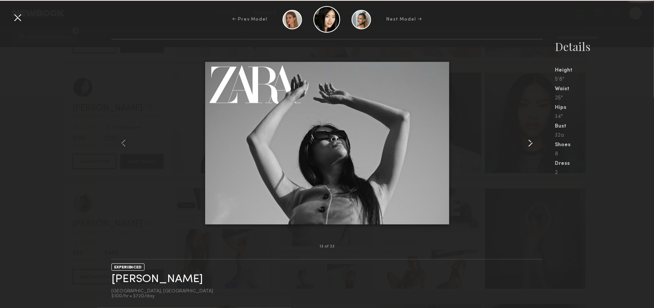
click at [530, 141] on common-icon at bounding box center [530, 143] width 12 height 12
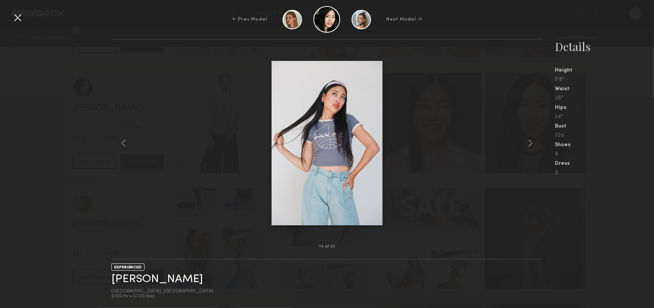
click at [161, 142] on div at bounding box center [327, 143] width 432 height 183
click at [127, 143] on common-icon at bounding box center [123, 143] width 12 height 12
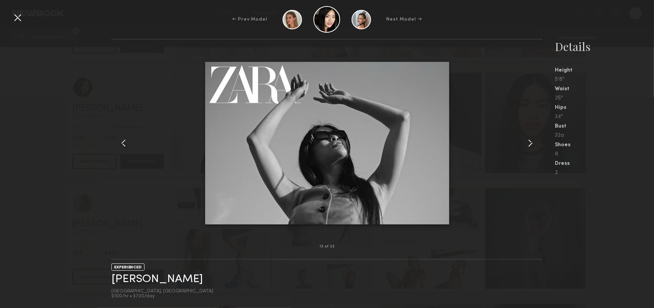
click at [526, 142] on common-icon at bounding box center [530, 143] width 12 height 12
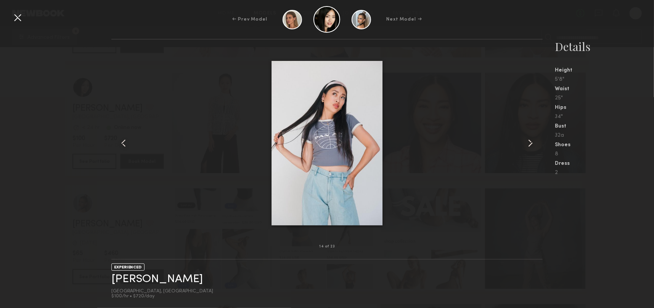
click at [526, 142] on common-icon at bounding box center [530, 143] width 12 height 12
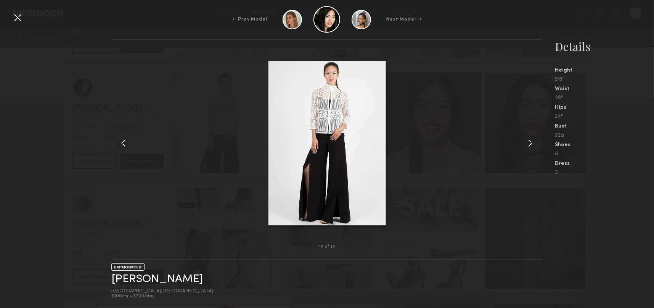
click at [526, 142] on common-icon at bounding box center [530, 143] width 12 height 12
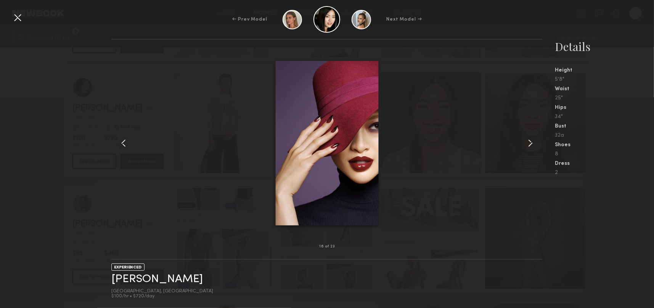
click at [526, 142] on common-icon at bounding box center [530, 143] width 12 height 12
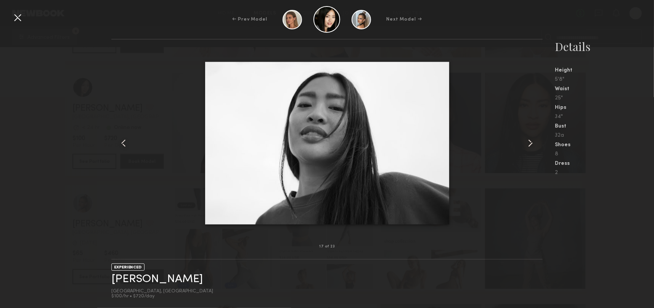
click at [526, 142] on common-icon at bounding box center [530, 143] width 12 height 12
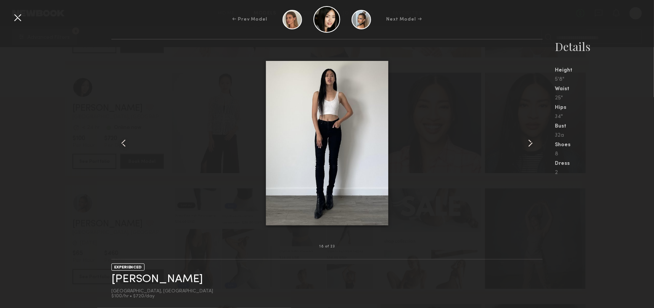
click at [526, 142] on common-icon at bounding box center [530, 143] width 12 height 12
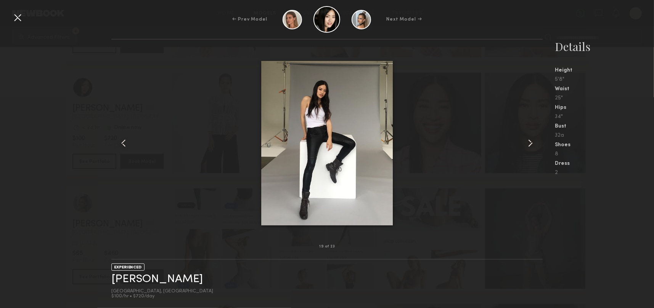
click at [526, 142] on common-icon at bounding box center [530, 143] width 12 height 12
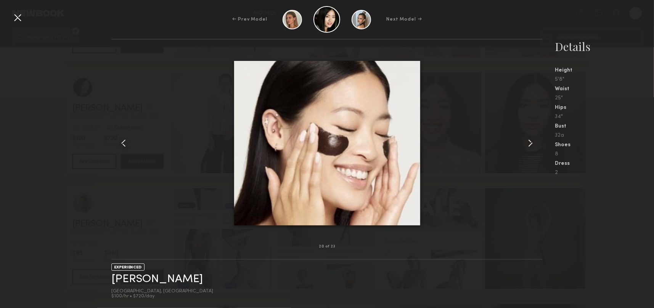
click at [526, 142] on common-icon at bounding box center [530, 143] width 12 height 12
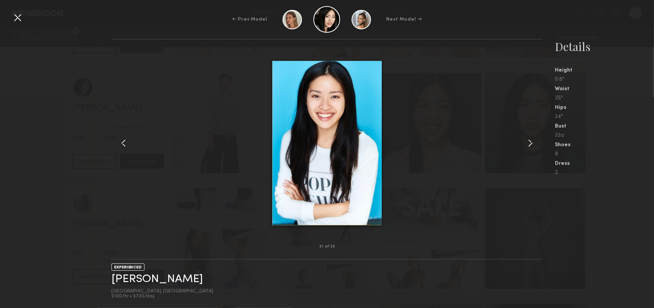
click at [526, 142] on common-icon at bounding box center [530, 143] width 12 height 12
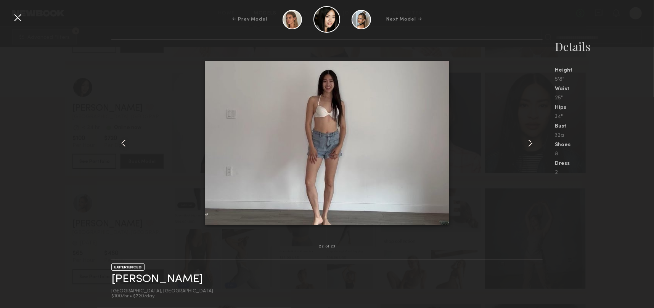
click at [526, 142] on common-icon at bounding box center [530, 143] width 12 height 12
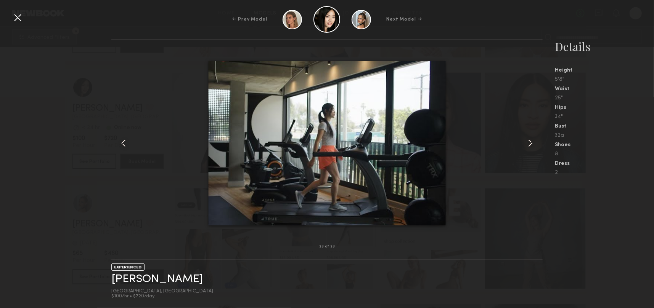
click at [19, 20] on div at bounding box center [17, 17] width 12 height 12
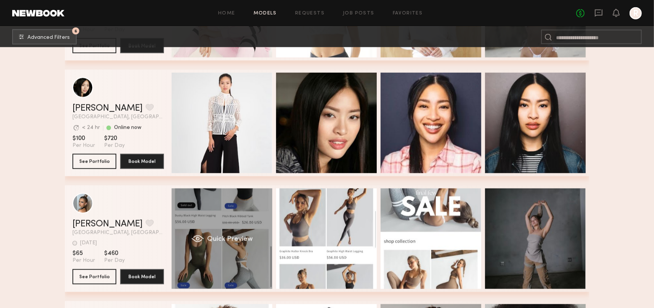
click at [231, 217] on div "Quick Preview" at bounding box center [222, 239] width 101 height 101
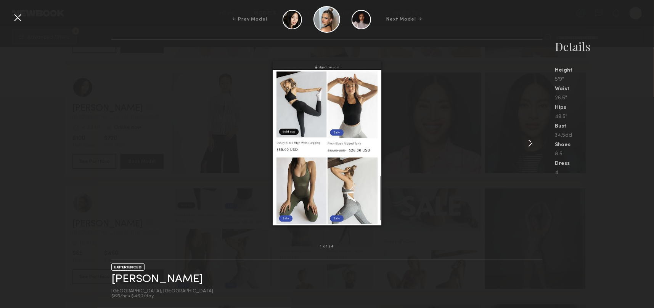
click at [534, 140] on common-icon at bounding box center [530, 143] width 12 height 12
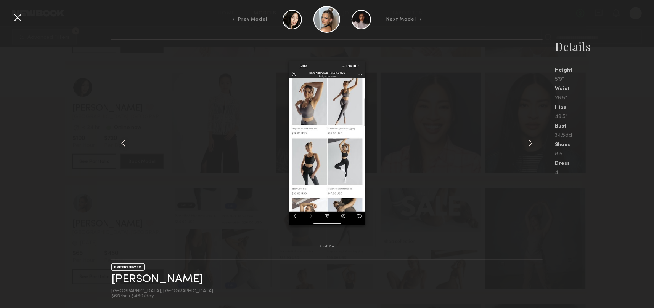
click at [534, 140] on common-icon at bounding box center [530, 143] width 12 height 12
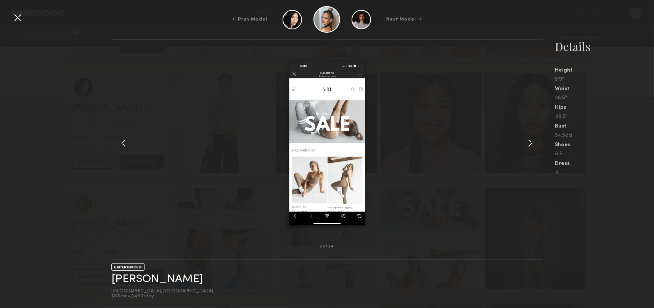
click at [534, 140] on common-icon at bounding box center [530, 143] width 12 height 12
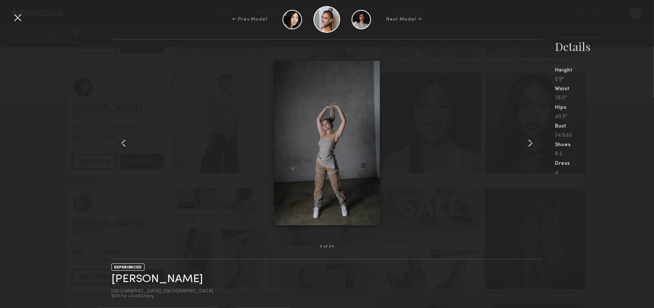
click at [534, 140] on common-icon at bounding box center [530, 143] width 12 height 12
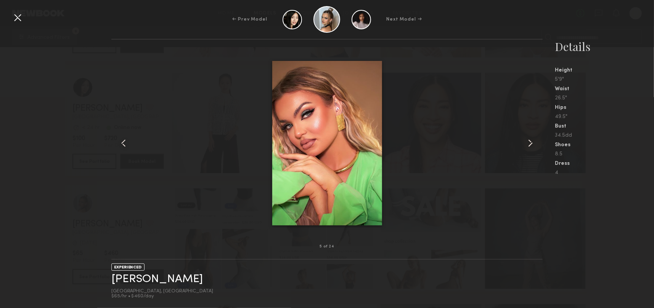
click at [534, 140] on common-icon at bounding box center [530, 143] width 12 height 12
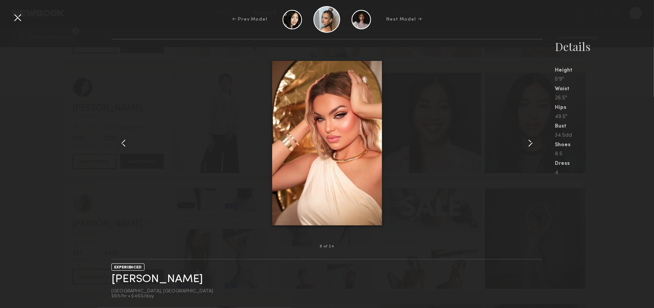
click at [534, 140] on common-icon at bounding box center [530, 143] width 12 height 12
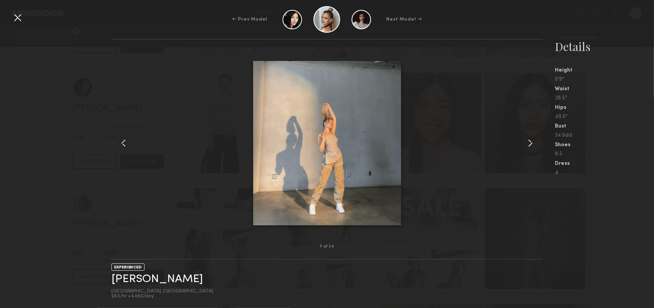
click at [534, 140] on common-icon at bounding box center [530, 143] width 12 height 12
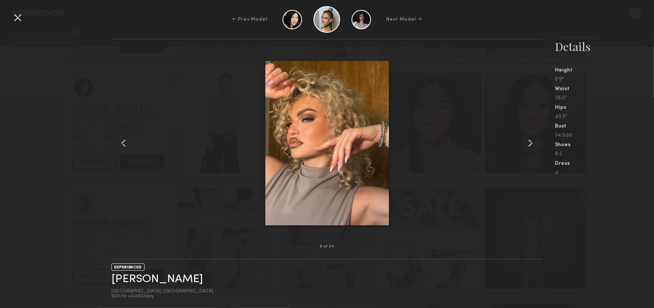
click at [534, 140] on common-icon at bounding box center [530, 143] width 12 height 12
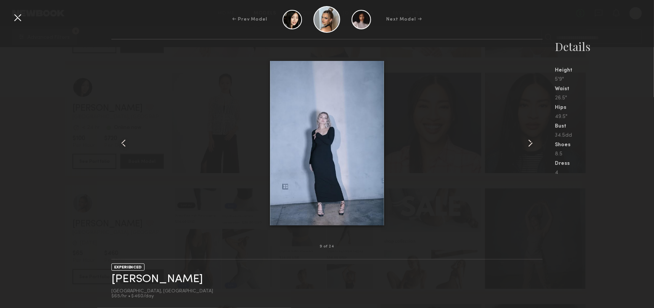
click at [534, 140] on common-icon at bounding box center [530, 143] width 12 height 12
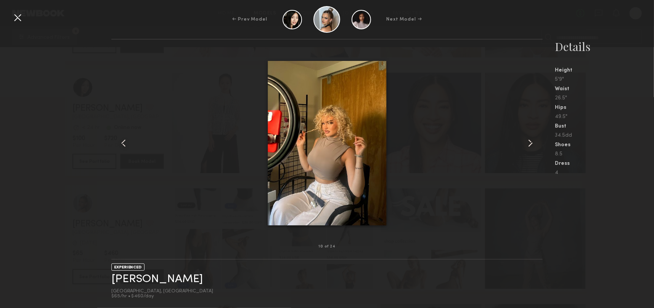
click at [534, 140] on common-icon at bounding box center [530, 143] width 12 height 12
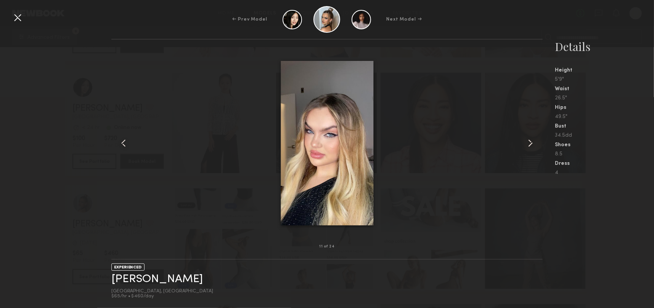
click at [534, 140] on common-icon at bounding box center [530, 143] width 12 height 12
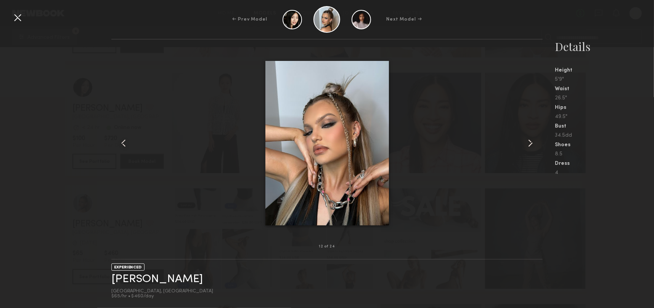
click at [534, 140] on common-icon at bounding box center [530, 143] width 12 height 12
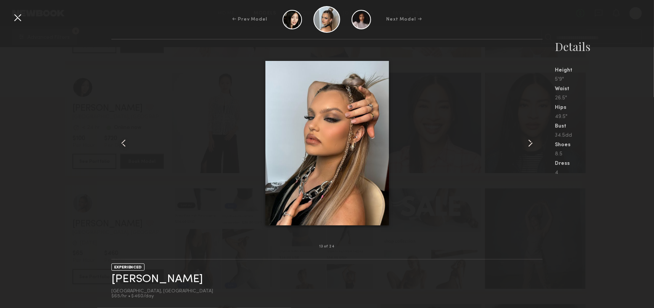
click at [534, 140] on common-icon at bounding box center [530, 143] width 12 height 12
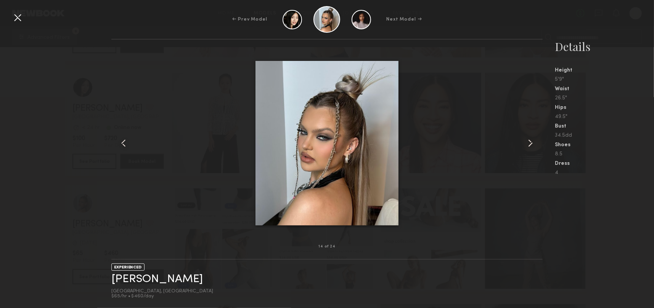
click at [534, 140] on common-icon at bounding box center [530, 143] width 12 height 12
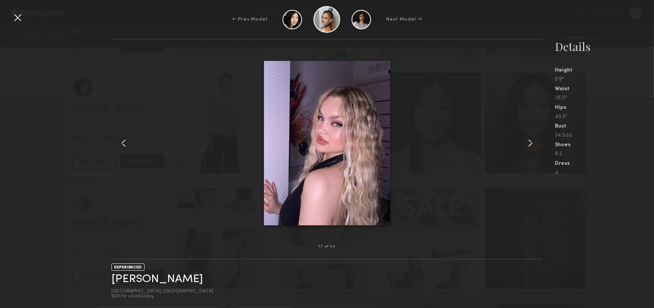
click at [15, 16] on div at bounding box center [17, 17] width 12 height 12
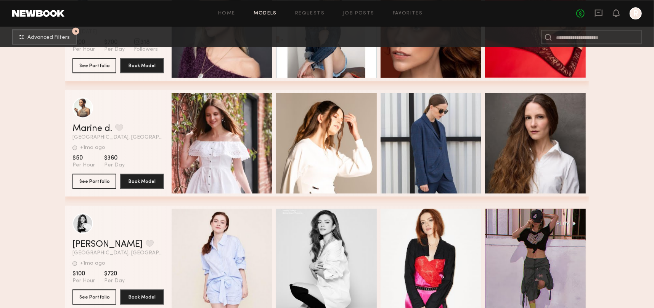
scroll to position [3569, 0]
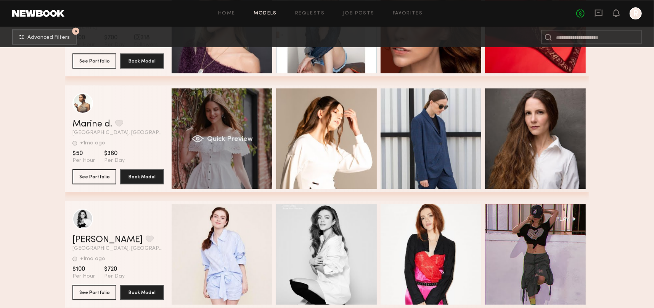
click at [252, 166] on div "Quick Preview" at bounding box center [222, 138] width 101 height 101
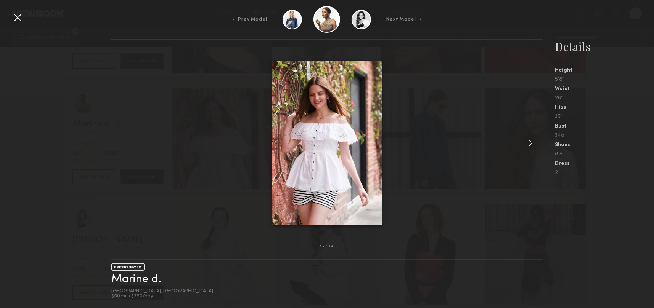
click at [530, 148] on common-icon at bounding box center [530, 143] width 12 height 12
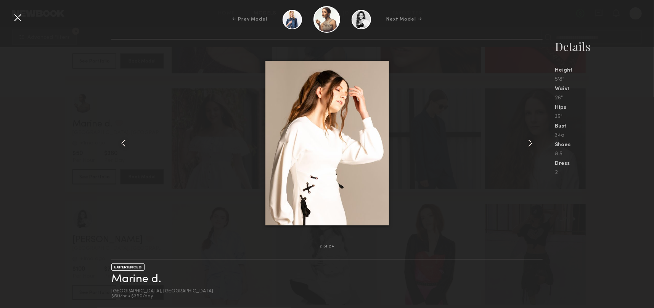
click at [530, 148] on common-icon at bounding box center [530, 143] width 12 height 12
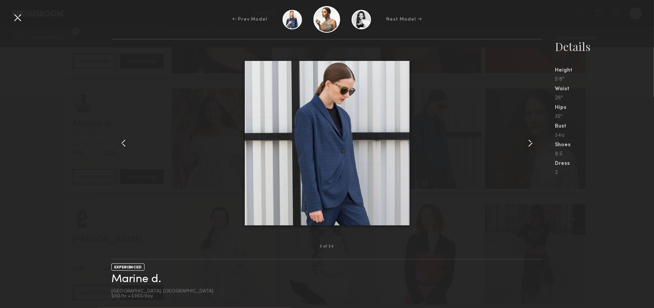
click at [530, 148] on common-icon at bounding box center [530, 143] width 12 height 12
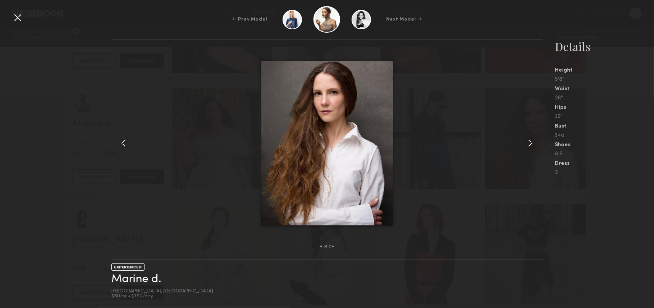
click at [530, 148] on common-icon at bounding box center [530, 143] width 12 height 12
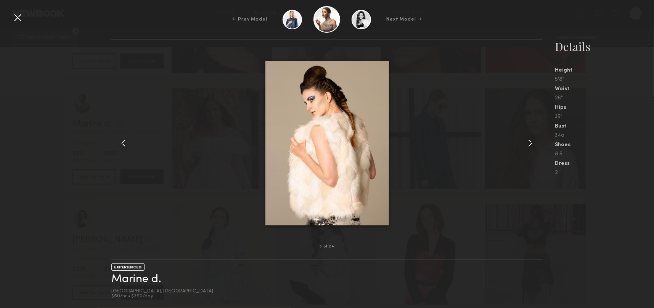
click at [530, 148] on common-icon at bounding box center [530, 143] width 12 height 12
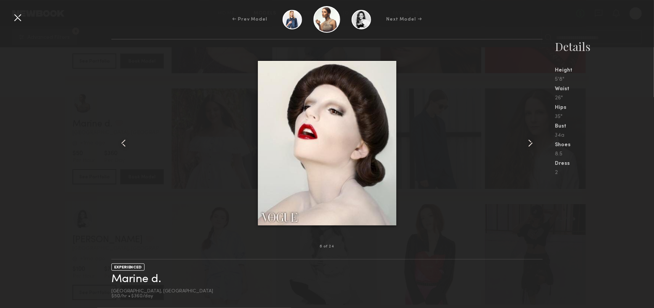
click at [530, 148] on common-icon at bounding box center [530, 143] width 12 height 12
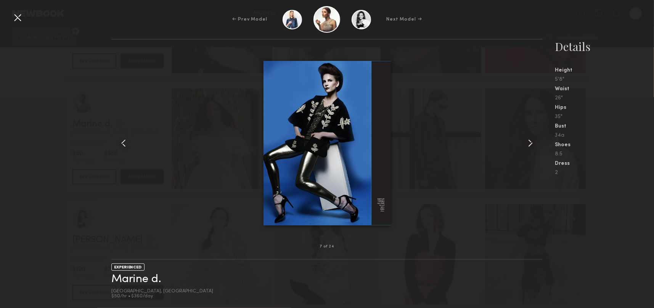
click at [530, 148] on common-icon at bounding box center [530, 143] width 12 height 12
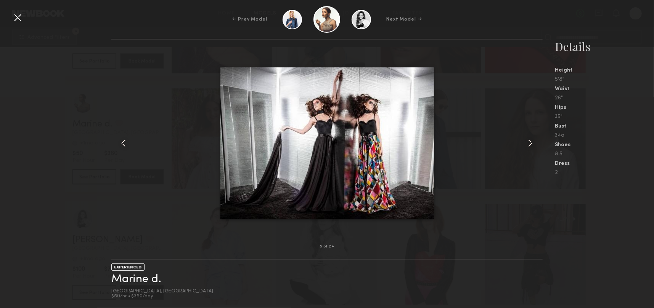
click at [530, 148] on common-icon at bounding box center [530, 143] width 12 height 12
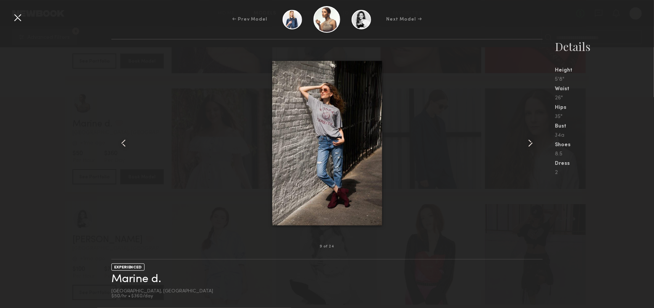
click at [530, 148] on common-icon at bounding box center [530, 143] width 12 height 12
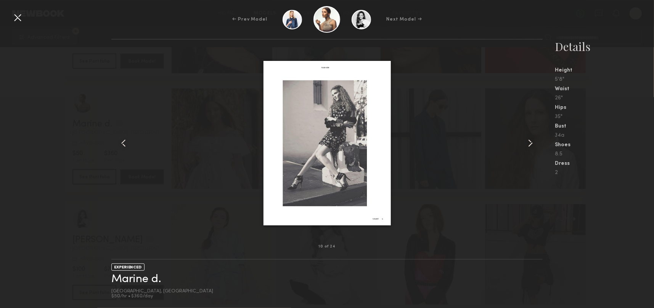
click at [530, 148] on common-icon at bounding box center [530, 143] width 12 height 12
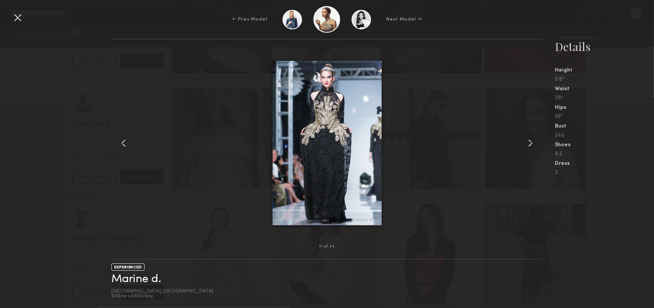
click at [530, 148] on common-icon at bounding box center [530, 143] width 12 height 12
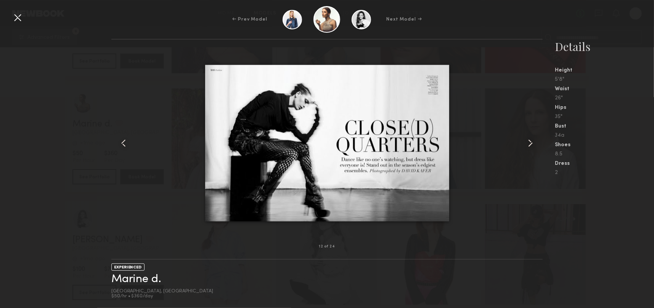
click at [18, 13] on div at bounding box center [17, 17] width 12 height 12
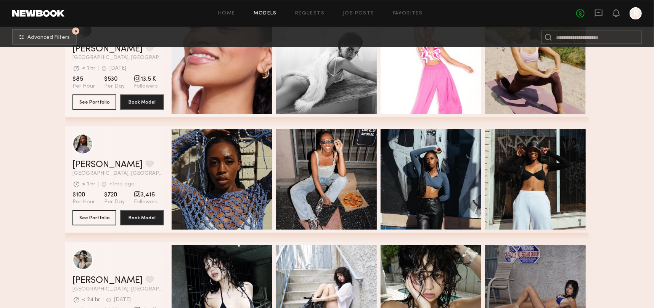
scroll to position [1877, 0]
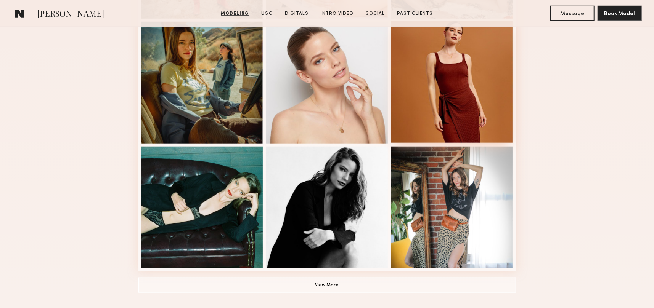
scroll to position [457, 0]
